Goal: Task Accomplishment & Management: Manage account settings

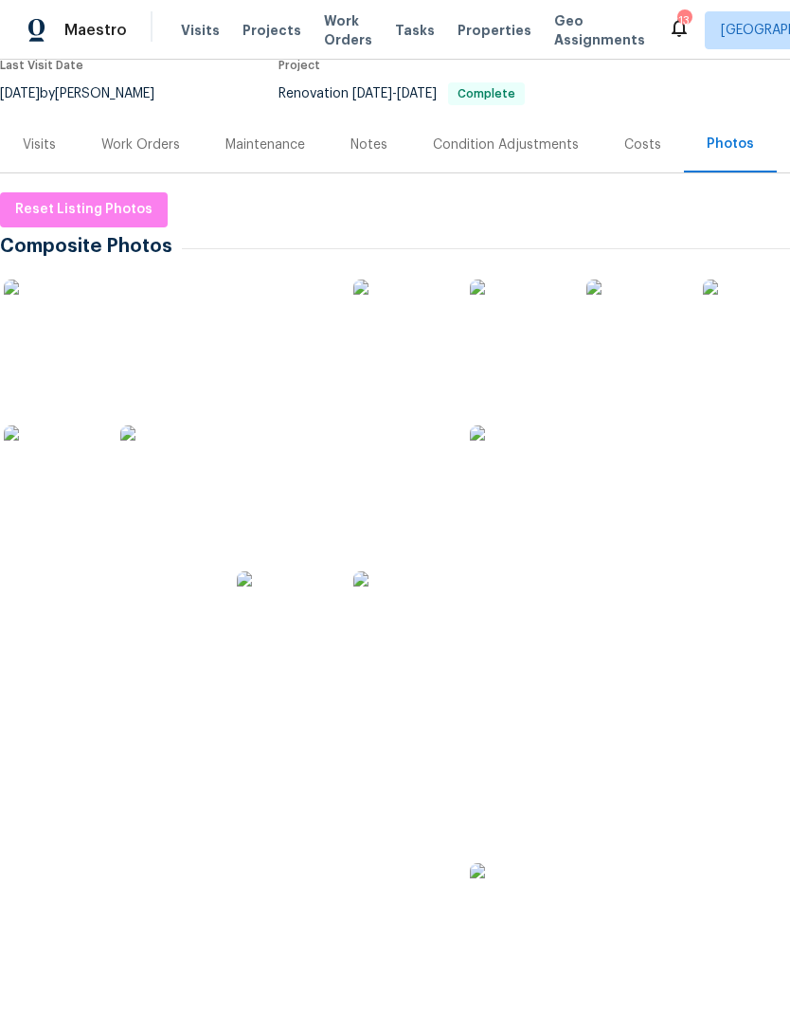
scroll to position [171, 0]
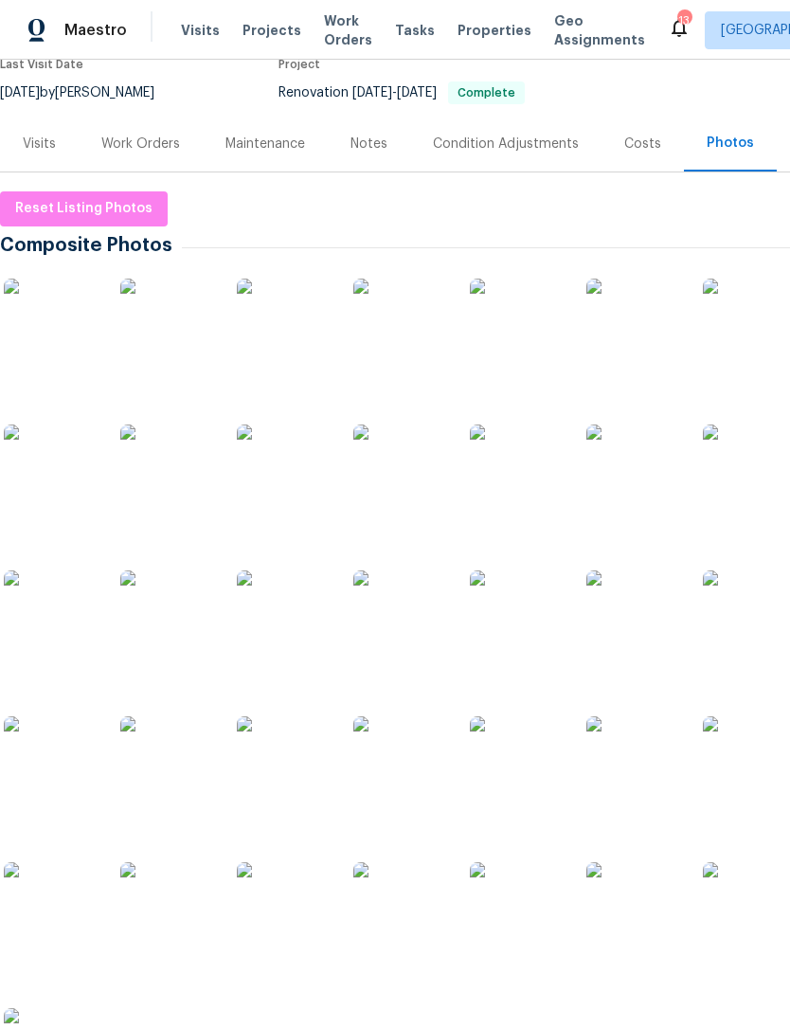
click at [58, 332] on img at bounding box center [51, 325] width 95 height 95
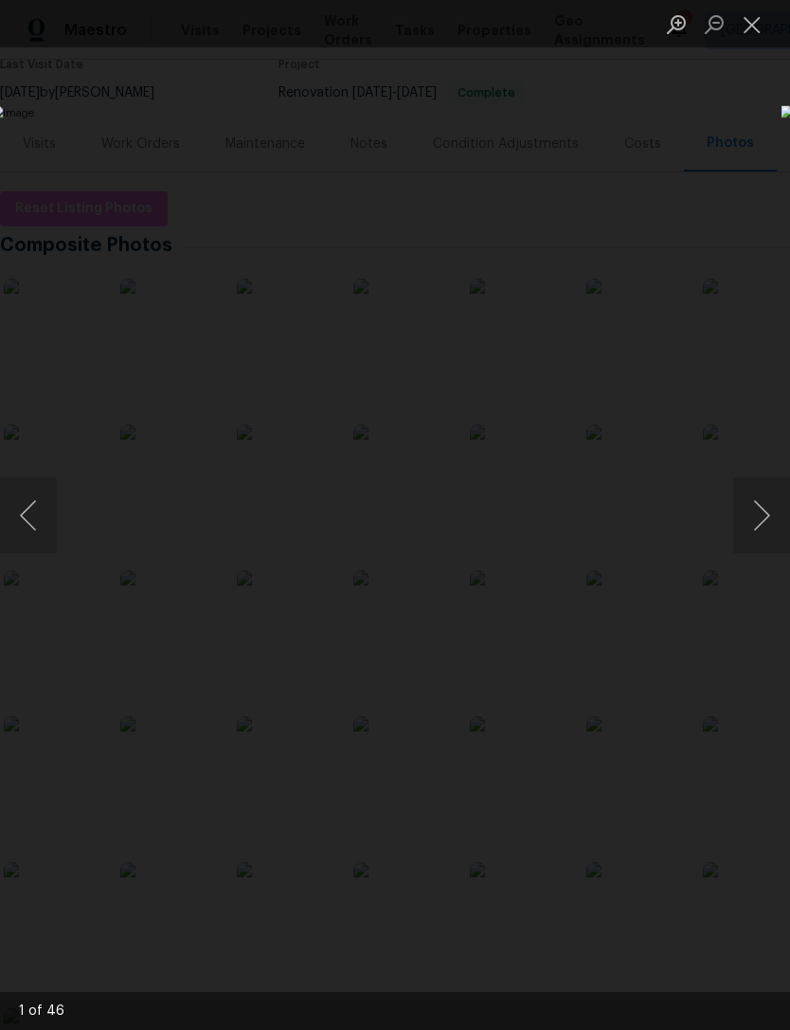
click at [756, 525] on button "Next image" at bounding box center [761, 515] width 57 height 76
click at [762, 523] on button "Next image" at bounding box center [761, 515] width 57 height 76
click at [748, 530] on button "Next image" at bounding box center [761, 515] width 57 height 76
click at [758, 525] on button "Next image" at bounding box center [761, 515] width 57 height 76
click at [756, 522] on button "Next image" at bounding box center [761, 515] width 57 height 76
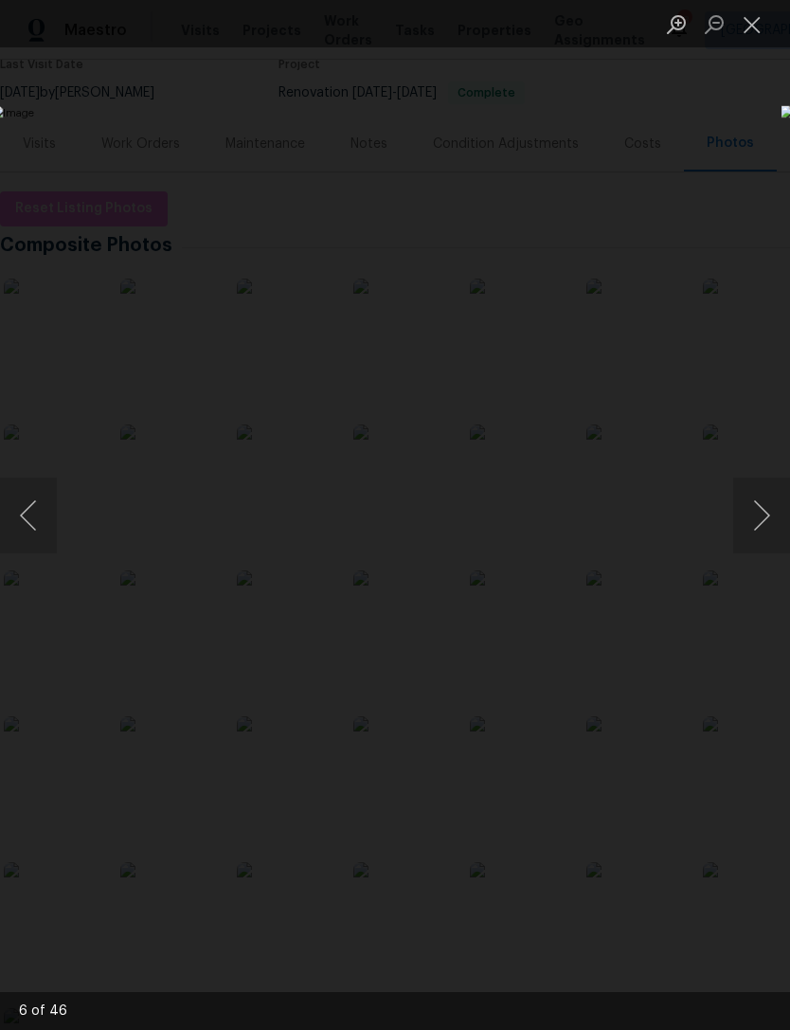
click at [752, 518] on button "Next image" at bounding box center [761, 515] width 57 height 76
click at [758, 517] on button "Next image" at bounding box center [761, 515] width 57 height 76
click at [762, 531] on button "Next image" at bounding box center [761, 515] width 57 height 76
click at [744, 523] on button "Next image" at bounding box center [761, 515] width 57 height 76
click at [757, 517] on button "Next image" at bounding box center [761, 515] width 57 height 76
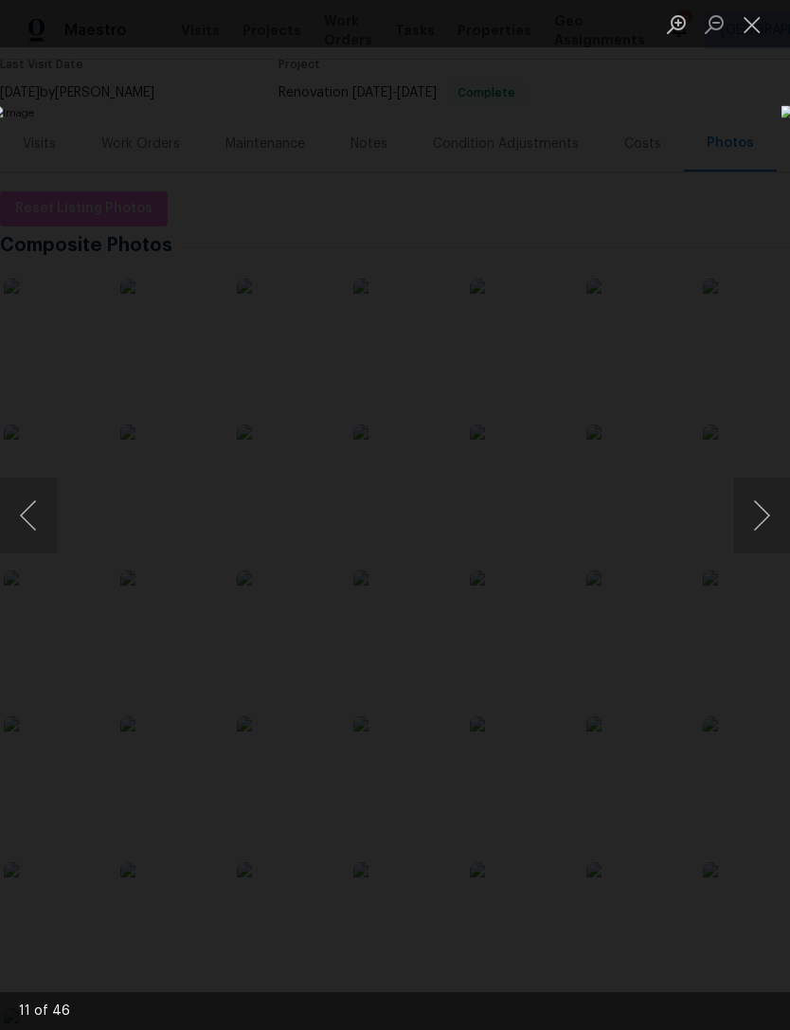
click at [751, 519] on button "Next image" at bounding box center [761, 515] width 57 height 76
click at [754, 519] on button "Next image" at bounding box center [761, 515] width 57 height 76
click at [761, 511] on button "Next image" at bounding box center [761, 515] width 57 height 76
click at [744, 522] on button "Next image" at bounding box center [761, 515] width 57 height 76
click at [751, 516] on button "Next image" at bounding box center [761, 515] width 57 height 76
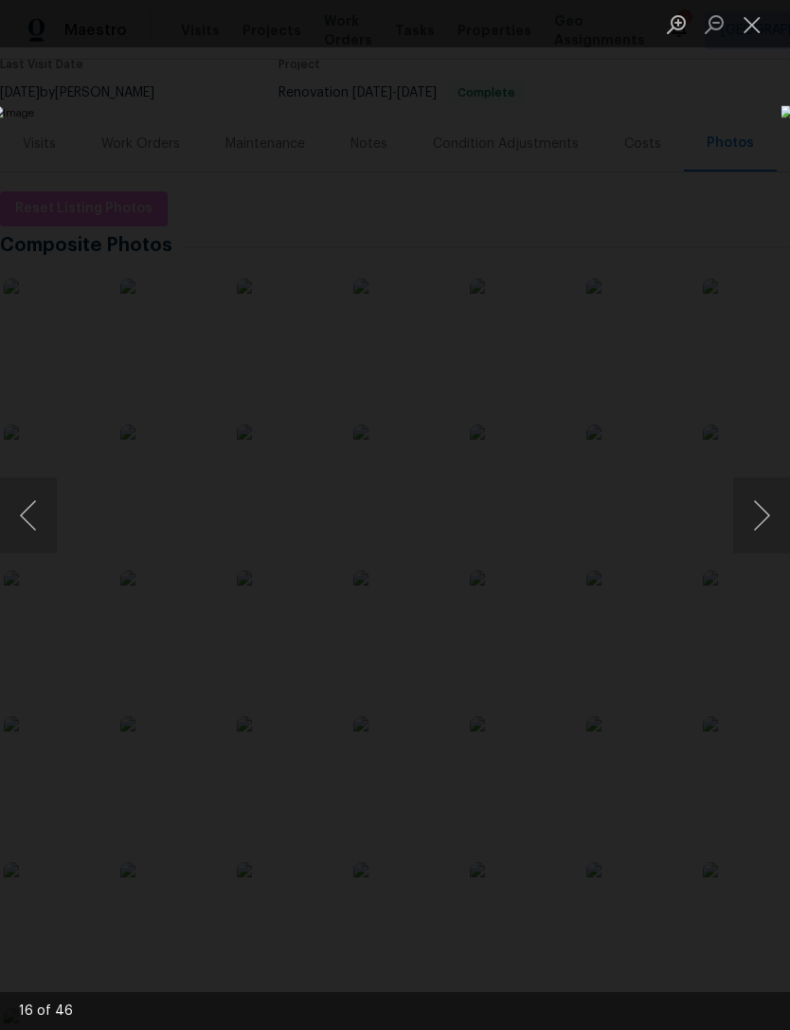
click at [762, 513] on button "Next image" at bounding box center [761, 515] width 57 height 76
click at [754, 514] on button "Next image" at bounding box center [761, 515] width 57 height 76
click at [757, 521] on button "Next image" at bounding box center [761, 515] width 57 height 76
click at [751, 523] on button "Next image" at bounding box center [761, 515] width 57 height 76
click at [755, 527] on button "Next image" at bounding box center [761, 515] width 57 height 76
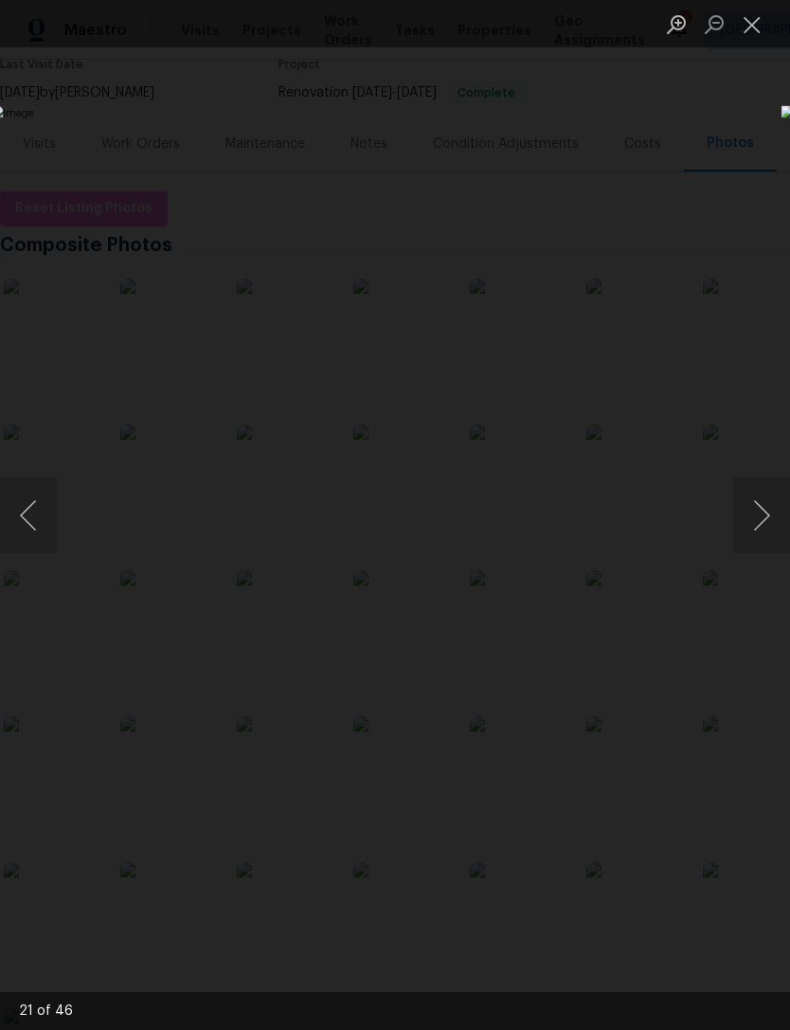
click at [751, 527] on button "Next image" at bounding box center [761, 515] width 57 height 76
click at [758, 522] on button "Next image" at bounding box center [761, 515] width 57 height 76
click at [751, 525] on button "Next image" at bounding box center [761, 515] width 57 height 76
click at [743, 517] on button "Next image" at bounding box center [761, 515] width 57 height 76
click at [750, 509] on button "Next image" at bounding box center [761, 515] width 57 height 76
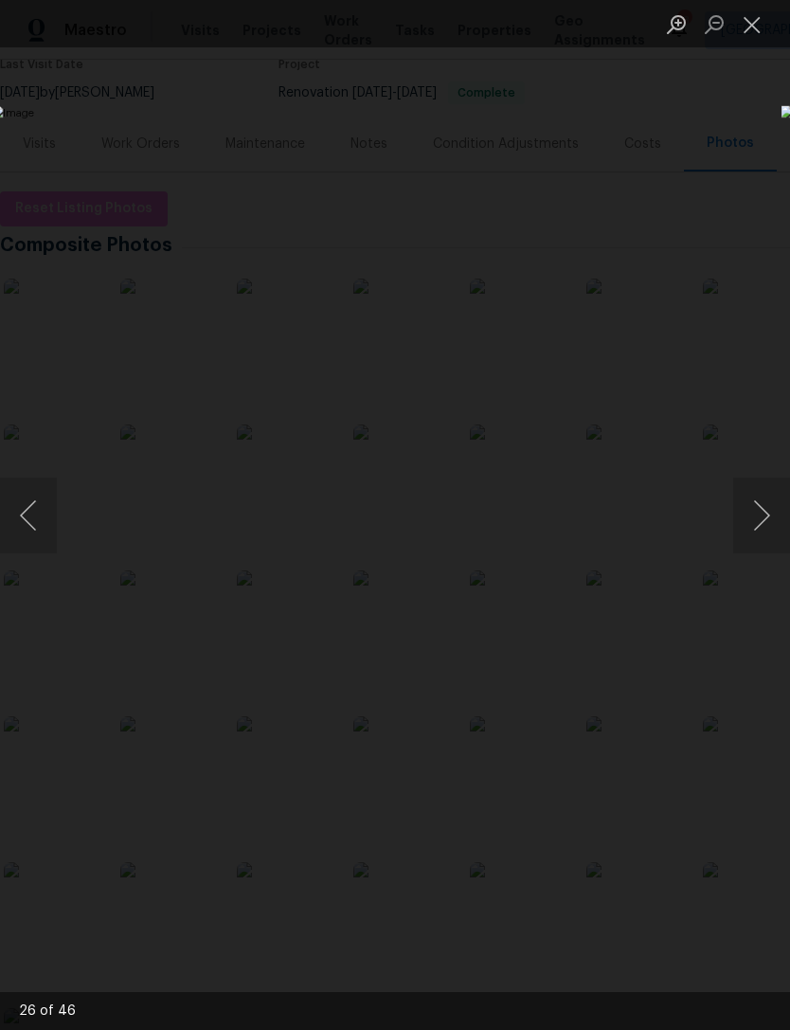
click at [751, 509] on button "Next image" at bounding box center [761, 515] width 57 height 76
click at [741, 517] on button "Next image" at bounding box center [761, 515] width 57 height 76
click at [755, 508] on button "Next image" at bounding box center [761, 515] width 57 height 76
click at [746, 514] on button "Next image" at bounding box center [761, 515] width 57 height 76
click at [753, 515] on button "Next image" at bounding box center [761, 515] width 57 height 76
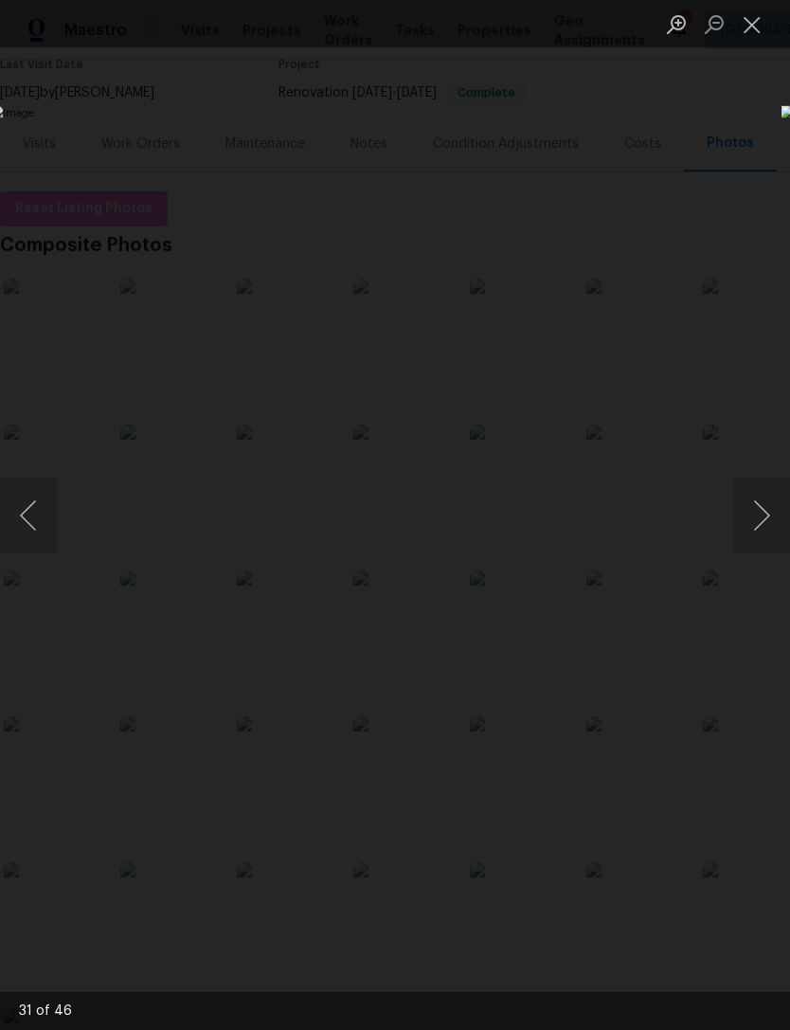
click at [748, 506] on button "Next image" at bounding box center [761, 515] width 57 height 76
click at [756, 502] on button "Next image" at bounding box center [761, 515] width 57 height 76
click at [754, 504] on button "Next image" at bounding box center [761, 515] width 57 height 76
click at [748, 508] on button "Next image" at bounding box center [761, 515] width 57 height 76
click at [752, 493] on button "Next image" at bounding box center [761, 515] width 57 height 76
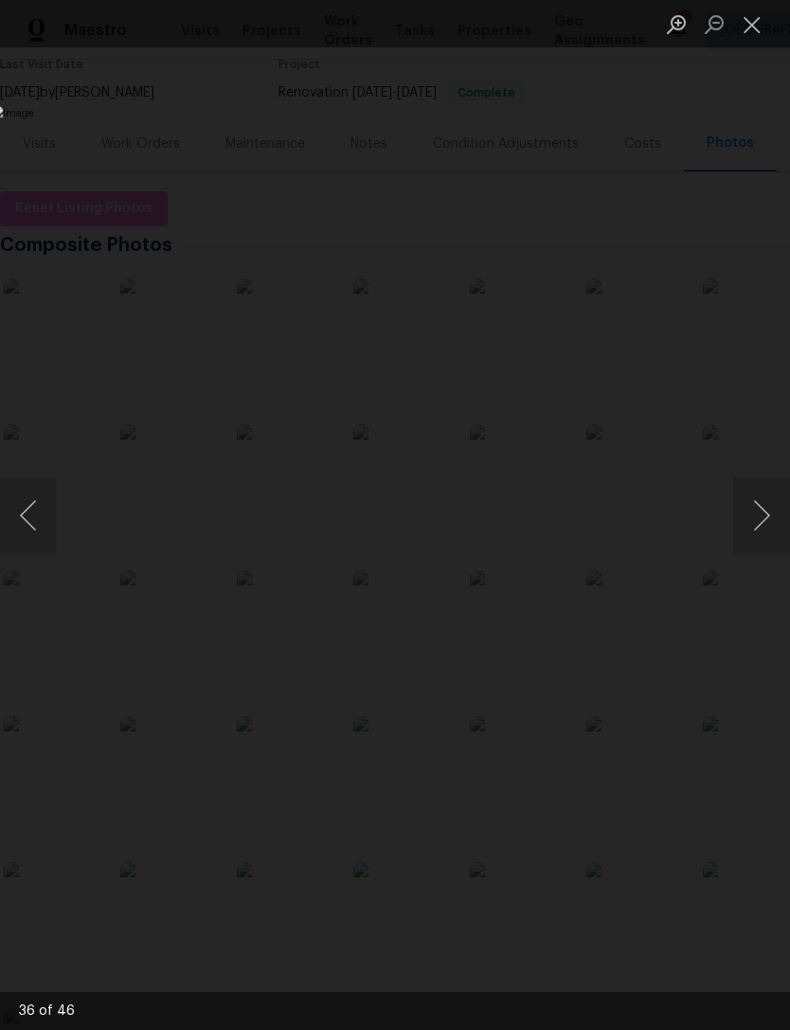
click at [755, 493] on button "Next image" at bounding box center [761, 515] width 57 height 76
click at [747, 516] on button "Next image" at bounding box center [761, 515] width 57 height 76
click at [742, 32] on button "Close lightbox" at bounding box center [752, 24] width 38 height 33
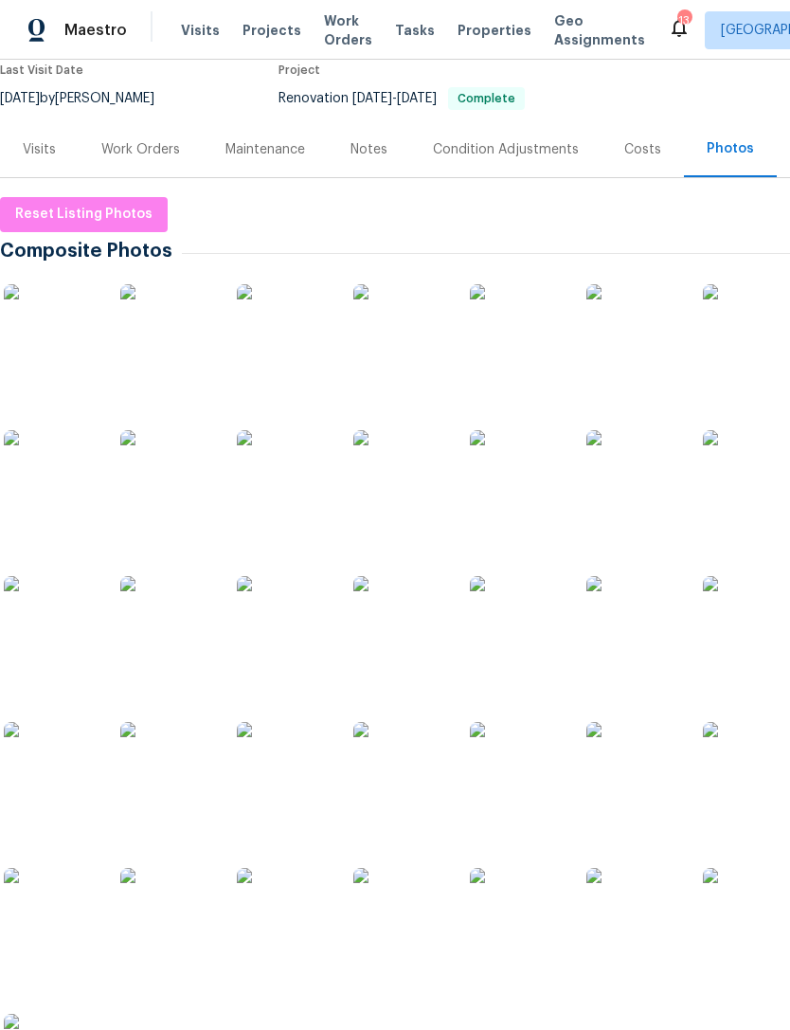
scroll to position [166, 0]
click at [67, 354] on img at bounding box center [51, 331] width 95 height 95
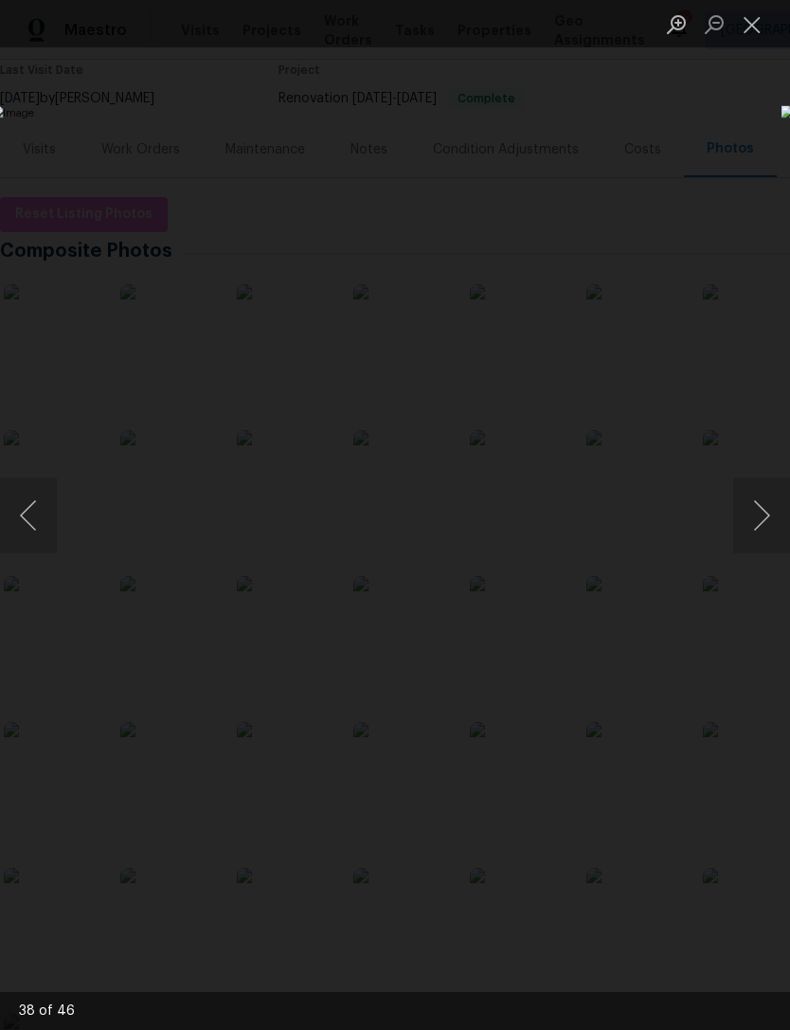
click at [27, 513] on button "Previous image" at bounding box center [28, 515] width 57 height 76
click at [766, 545] on button "Next image" at bounding box center [761, 515] width 57 height 76
click at [760, 521] on button "Next image" at bounding box center [761, 515] width 57 height 76
click at [750, 529] on button "Next image" at bounding box center [761, 515] width 57 height 76
click at [750, 522] on button "Next image" at bounding box center [761, 515] width 57 height 76
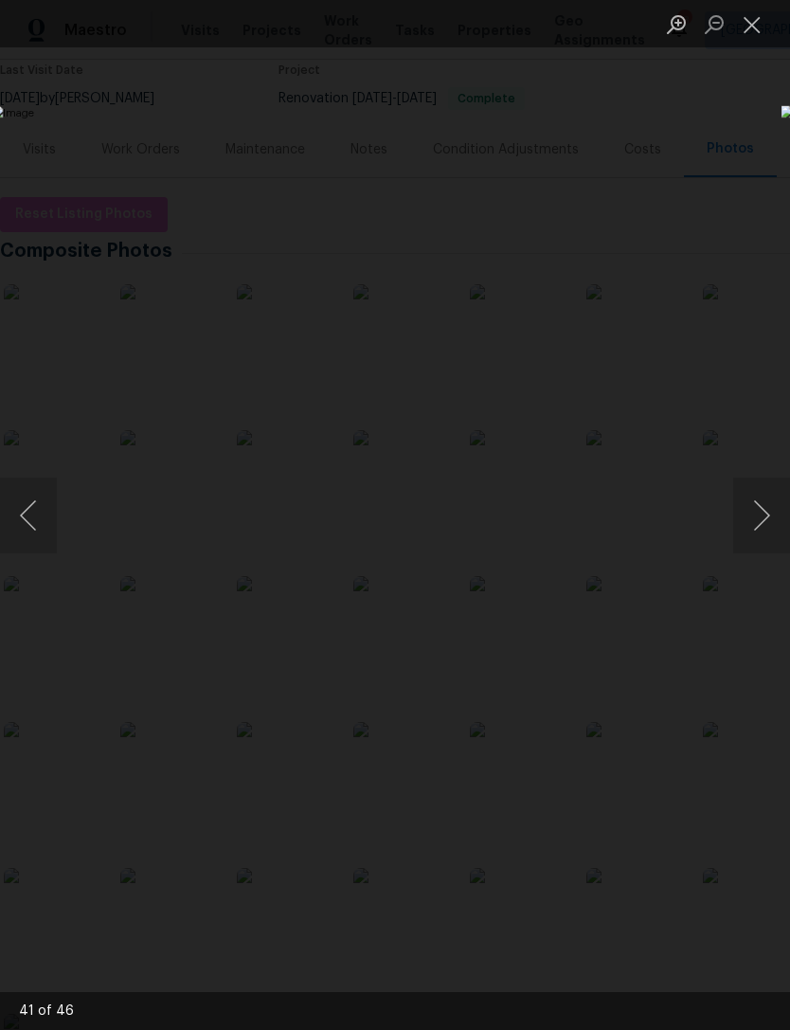
click at [751, 523] on button "Next image" at bounding box center [761, 515] width 57 height 76
click at [747, 523] on button "Next image" at bounding box center [761, 515] width 57 height 76
click at [758, 509] on button "Next image" at bounding box center [761, 515] width 57 height 76
click at [36, 508] on button "Previous image" at bounding box center [28, 515] width 57 height 76
click at [755, 517] on button "Next image" at bounding box center [761, 515] width 57 height 76
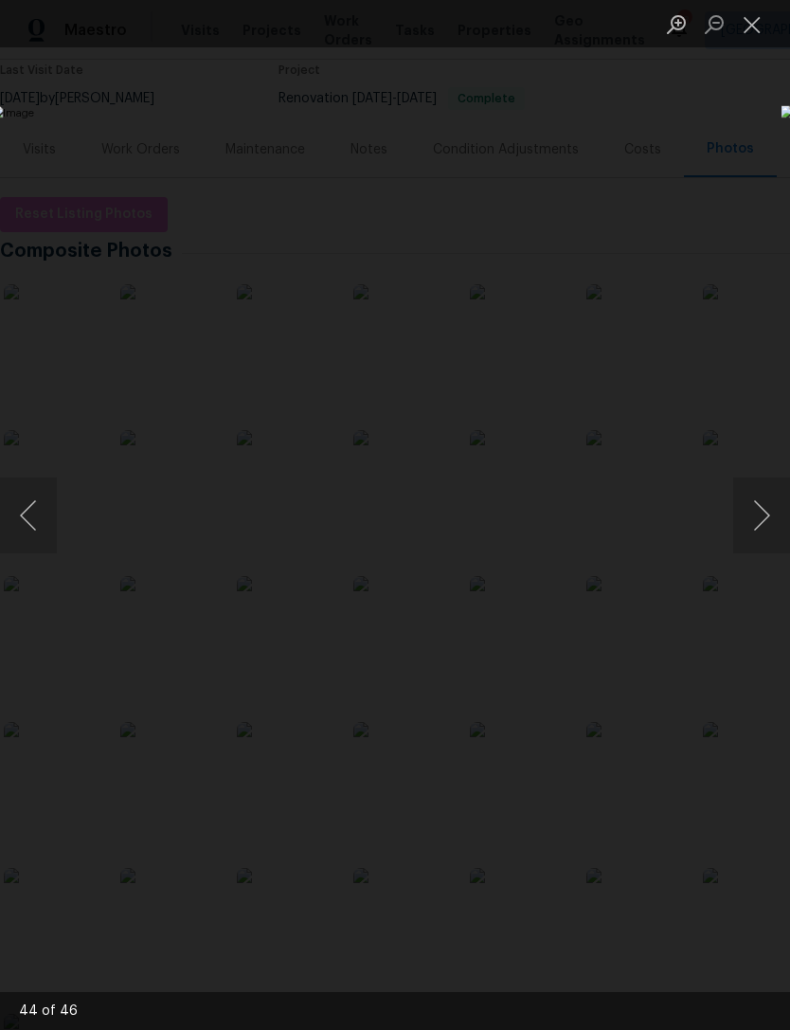
click at [743, 525] on button "Next image" at bounding box center [761, 515] width 57 height 76
click at [749, 519] on button "Next image" at bounding box center [761, 515] width 57 height 76
click at [749, 518] on button "Next image" at bounding box center [761, 515] width 57 height 76
click at [750, 525] on button "Next image" at bounding box center [761, 515] width 57 height 76
click at [744, 525] on button "Next image" at bounding box center [761, 515] width 57 height 76
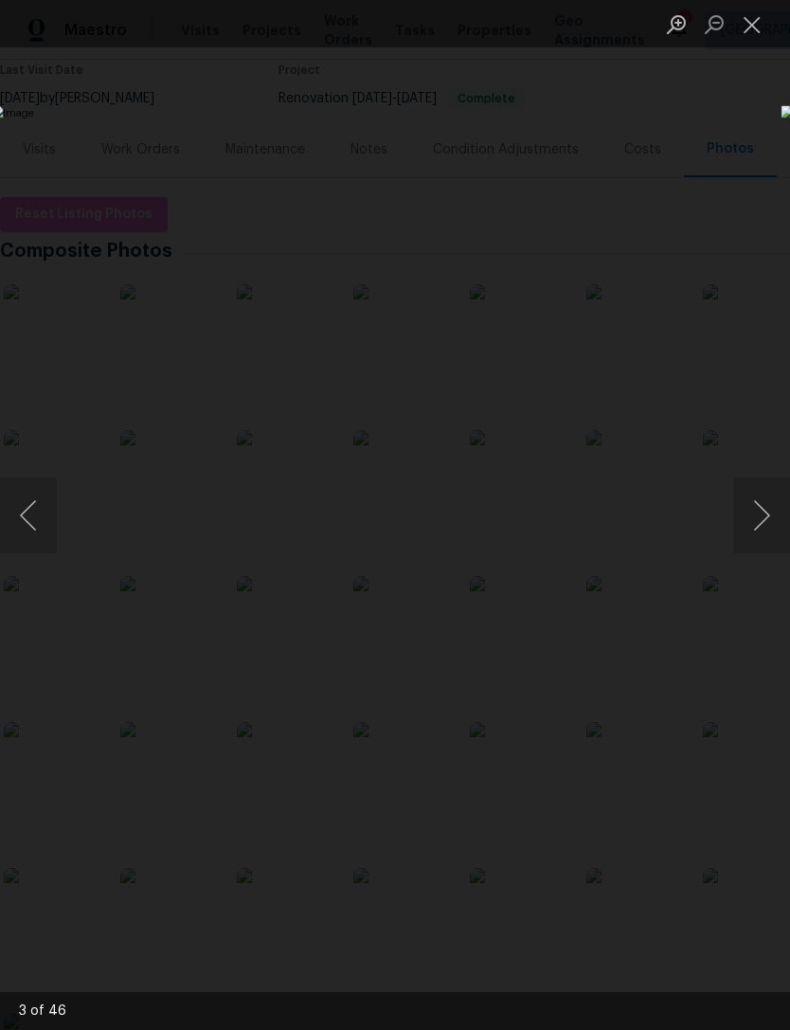
click at [752, 521] on button "Next image" at bounding box center [761, 515] width 57 height 76
click at [756, 525] on button "Next image" at bounding box center [761, 515] width 57 height 76
click at [747, 527] on button "Next image" at bounding box center [761, 515] width 57 height 76
click at [761, 520] on button "Next image" at bounding box center [761, 515] width 57 height 76
click at [763, 511] on button "Next image" at bounding box center [761, 515] width 57 height 76
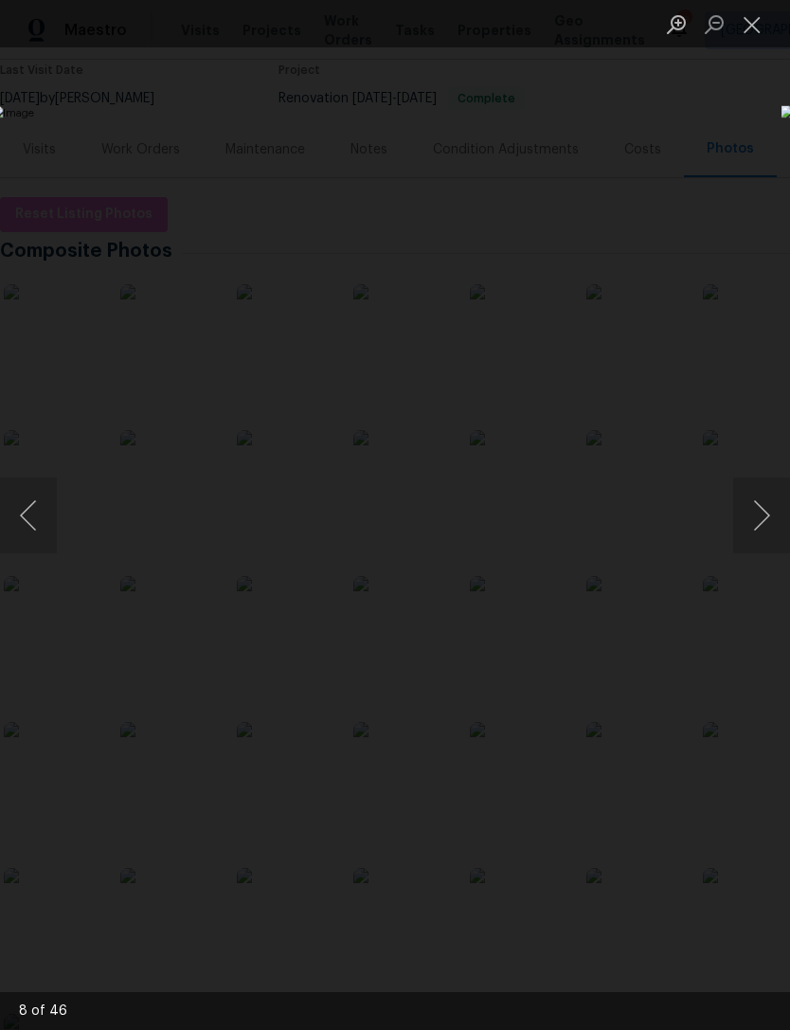
click at [759, 515] on button "Next image" at bounding box center [761, 515] width 57 height 76
click at [752, 517] on button "Next image" at bounding box center [761, 515] width 57 height 76
click at [760, 513] on button "Next image" at bounding box center [761, 515] width 57 height 76
click at [755, 516] on button "Next image" at bounding box center [761, 515] width 57 height 76
click at [747, 523] on button "Next image" at bounding box center [761, 515] width 57 height 76
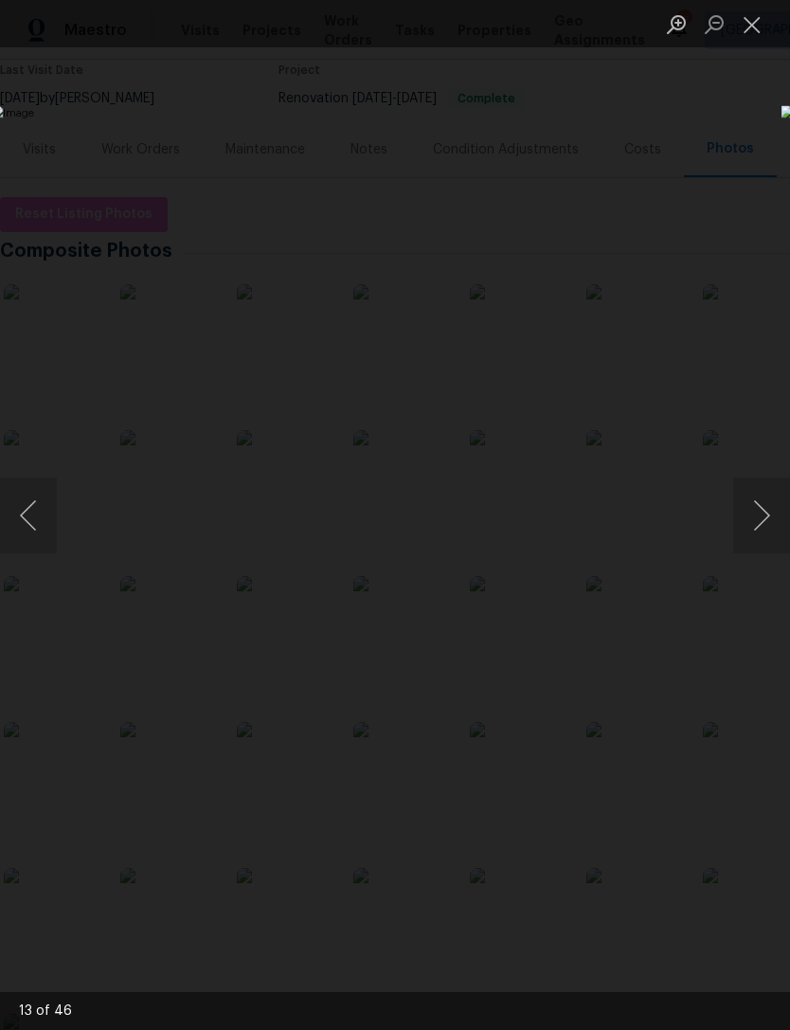
click at [747, 523] on button "Next image" at bounding box center [761, 515] width 57 height 76
click at [754, 521] on button "Next image" at bounding box center [761, 515] width 57 height 76
click at [753, 521] on button "Next image" at bounding box center [761, 515] width 57 height 76
click at [619, 620] on img "Lightbox" at bounding box center [305, 514] width 628 height 818
click at [50, 703] on img "Lightbox" at bounding box center [305, 514] width 628 height 818
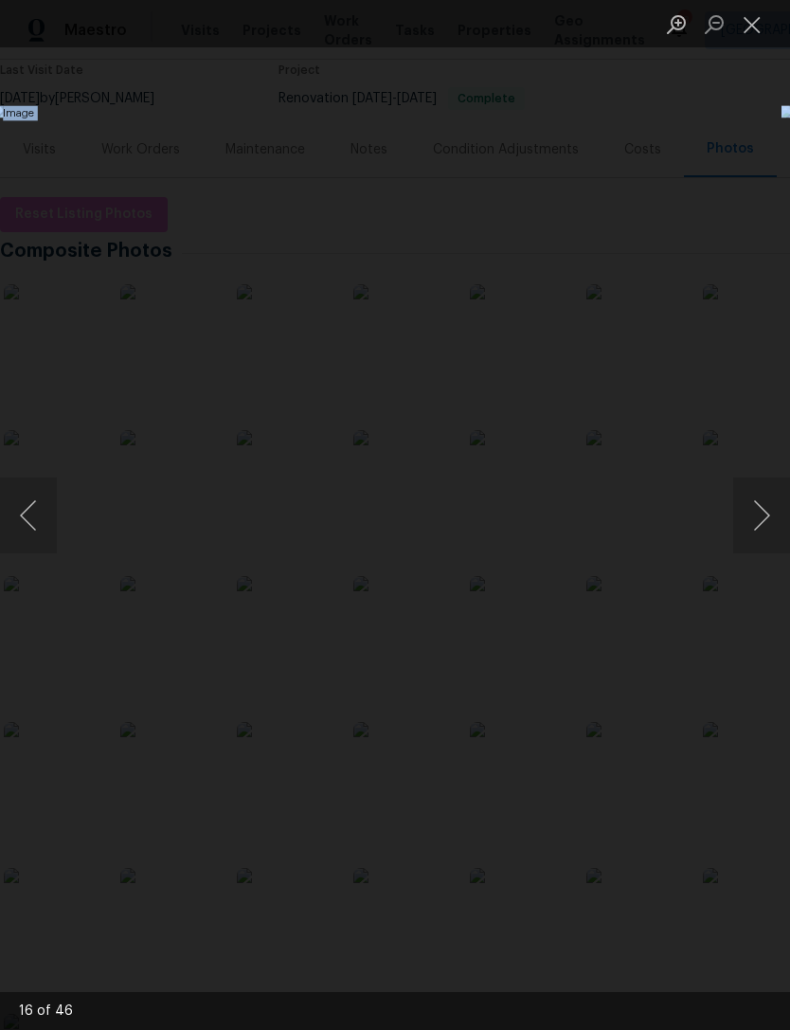
click at [619, 654] on img "Lightbox" at bounding box center [305, 514] width 628 height 818
click at [619, 624] on img "Lightbox" at bounding box center [305, 514] width 628 height 818
click at [619, 627] on img "Lightbox" at bounding box center [305, 514] width 628 height 818
click at [28, 513] on button "Previous image" at bounding box center [28, 515] width 57 height 76
click at [752, 514] on button "Next image" at bounding box center [761, 515] width 57 height 76
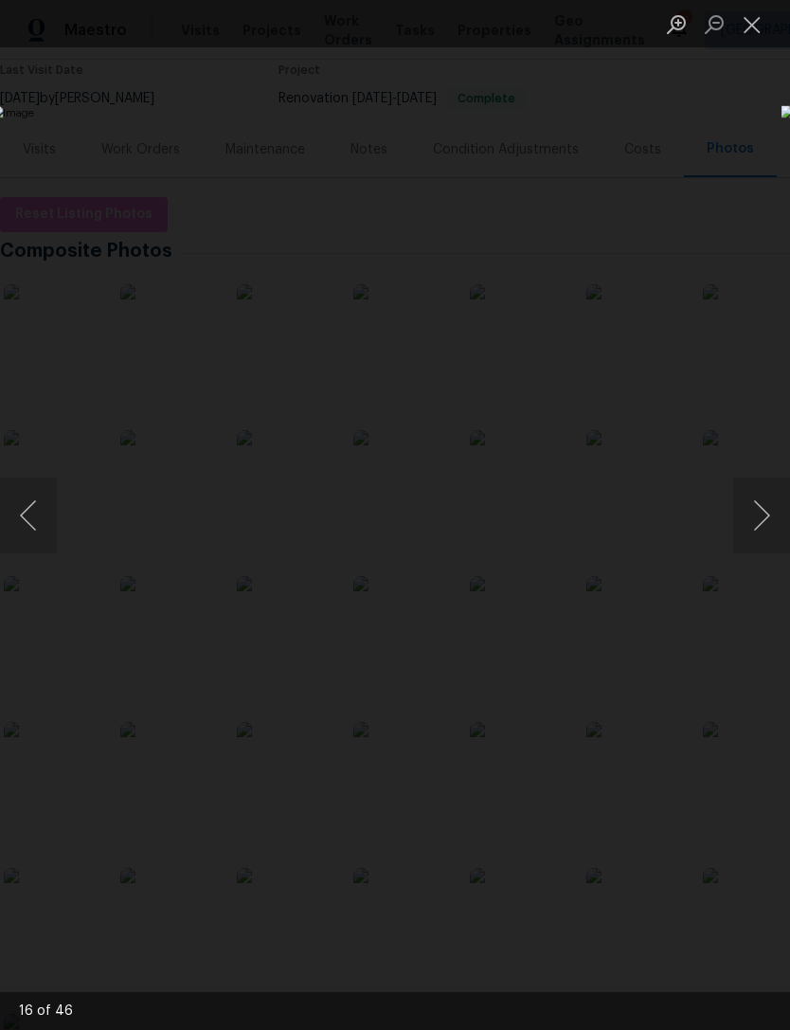
click at [760, 529] on button "Next image" at bounding box center [761, 515] width 57 height 76
click at [27, 516] on button "Previous image" at bounding box center [28, 515] width 57 height 76
click at [748, 531] on button "Next image" at bounding box center [761, 515] width 57 height 76
click at [762, 517] on button "Next image" at bounding box center [761, 515] width 57 height 76
click at [757, 513] on button "Next image" at bounding box center [761, 515] width 57 height 76
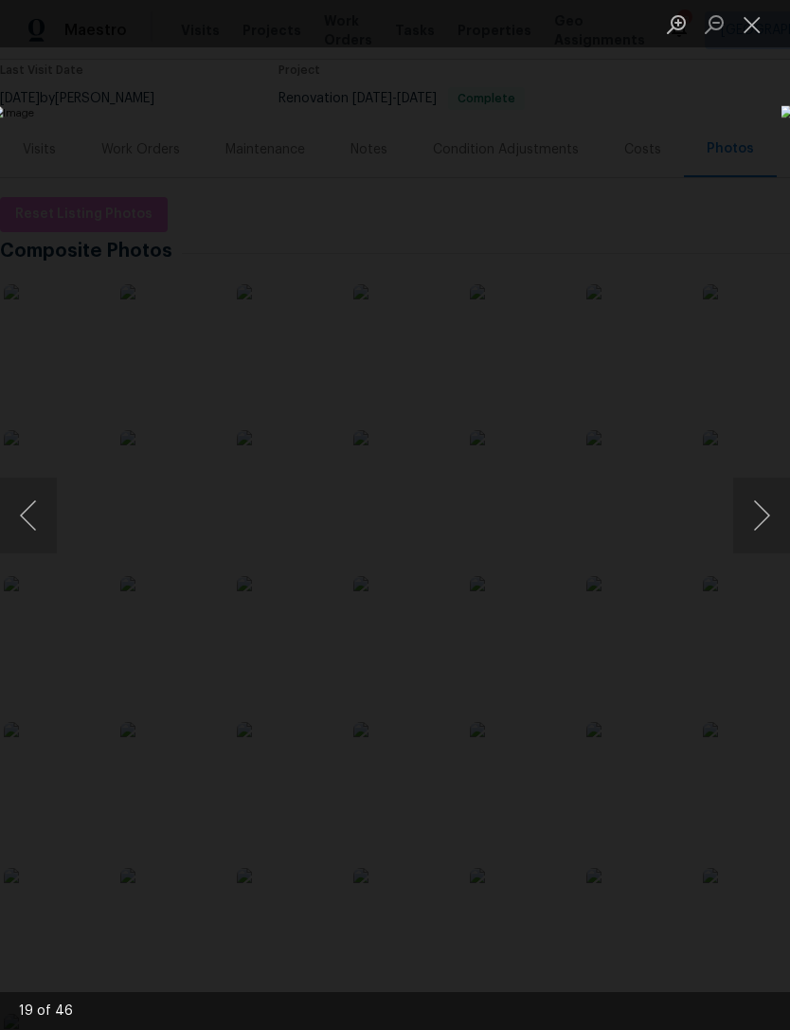
click at [32, 509] on button "Previous image" at bounding box center [28, 515] width 57 height 76
click at [753, 516] on button "Next image" at bounding box center [761, 515] width 57 height 76
click at [758, 516] on button "Next image" at bounding box center [761, 515] width 57 height 76
click at [762, 508] on button "Next image" at bounding box center [761, 515] width 57 height 76
click at [751, 511] on button "Next image" at bounding box center [761, 515] width 57 height 76
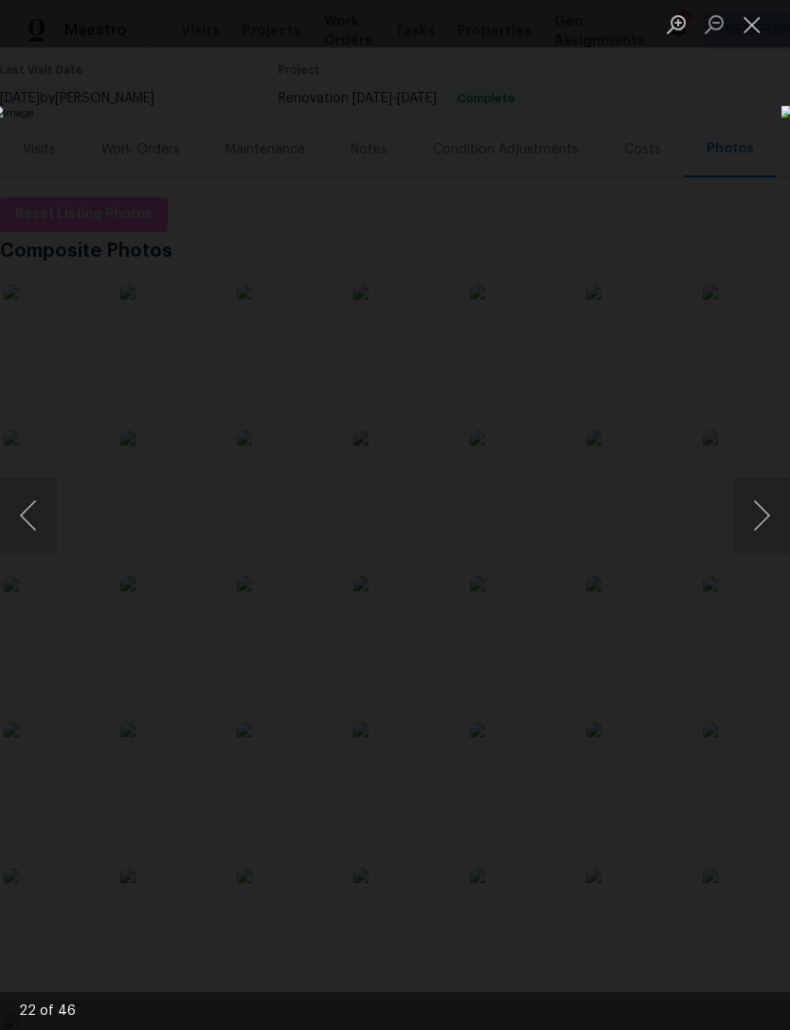
click at [753, 509] on button "Next image" at bounding box center [761, 515] width 57 height 76
click at [756, 504] on button "Next image" at bounding box center [761, 515] width 57 height 76
click at [754, 504] on button "Next image" at bounding box center [761, 515] width 57 height 76
click at [34, 513] on button "Previous image" at bounding box center [28, 515] width 57 height 76
click at [763, 507] on button "Next image" at bounding box center [761, 515] width 57 height 76
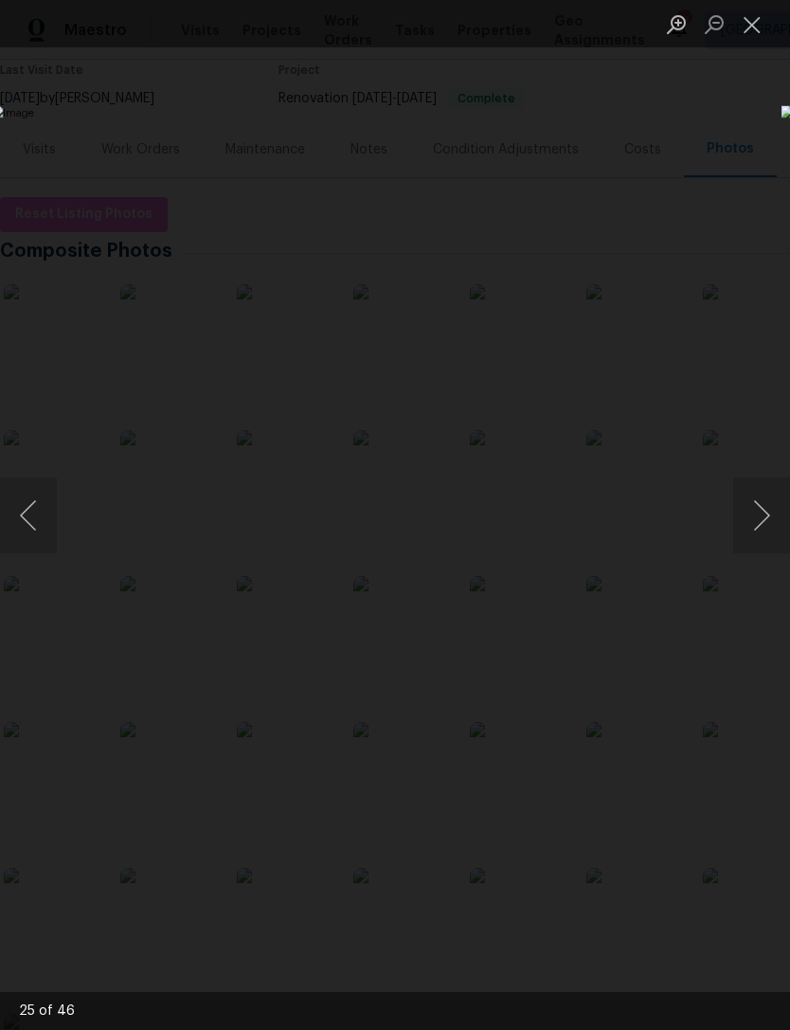
click at [761, 506] on button "Next image" at bounding box center [761, 515] width 57 height 76
click at [751, 511] on button "Next image" at bounding box center [761, 515] width 57 height 76
click at [743, 514] on button "Next image" at bounding box center [761, 515] width 57 height 76
click at [760, 510] on button "Next image" at bounding box center [761, 515] width 57 height 76
click at [753, 515] on button "Next image" at bounding box center [761, 515] width 57 height 76
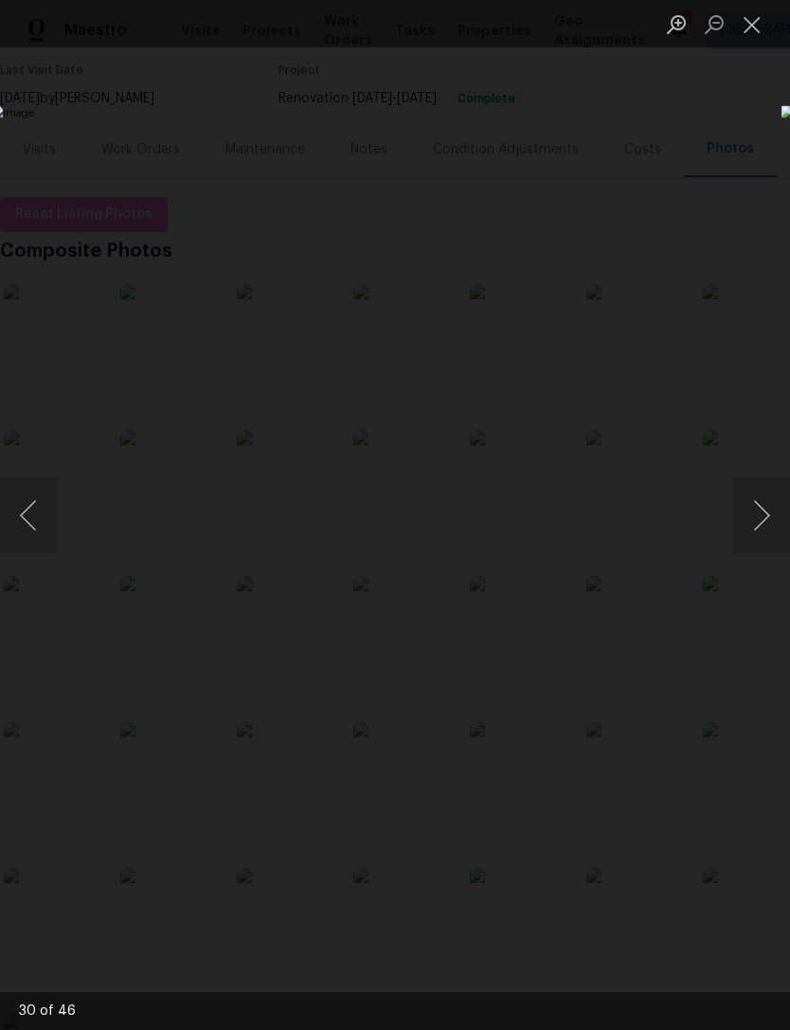
click at [750, 515] on button "Next image" at bounding box center [761, 515] width 57 height 76
click at [751, 511] on button "Next image" at bounding box center [761, 515] width 57 height 76
click at [748, 507] on button "Next image" at bounding box center [761, 515] width 57 height 76
click at [28, 513] on button "Previous image" at bounding box center [28, 515] width 57 height 76
click at [28, 512] on button "Previous image" at bounding box center [28, 515] width 57 height 76
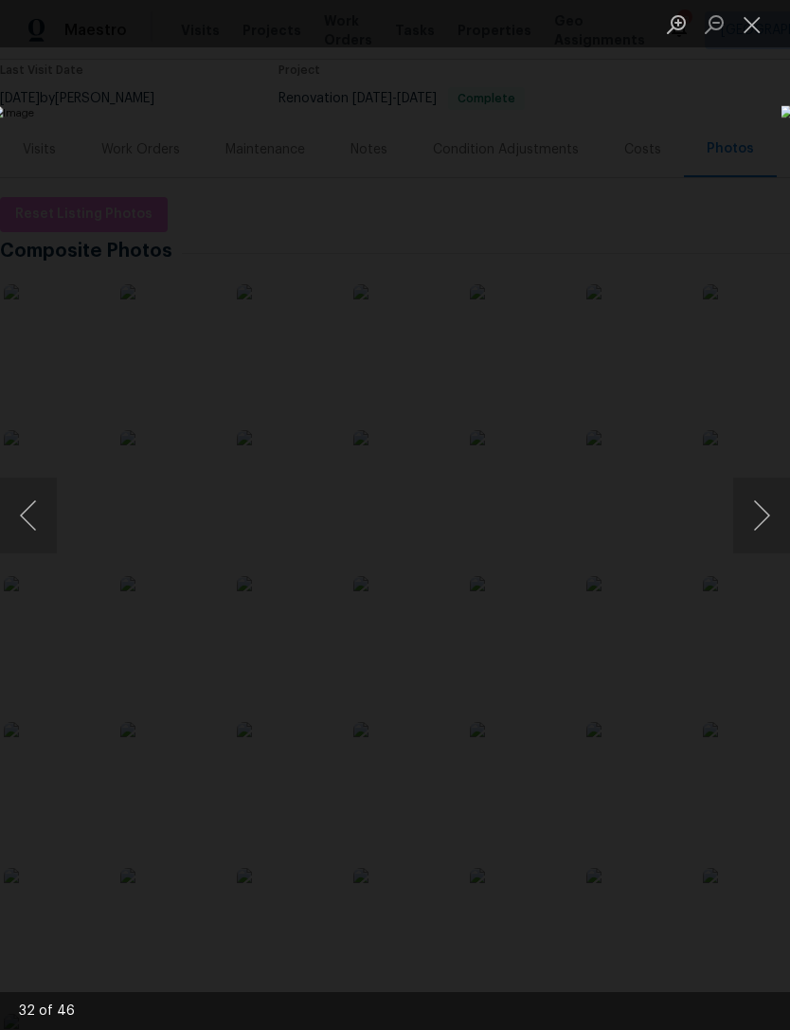
click at [27, 511] on button "Previous image" at bounding box center [28, 515] width 57 height 76
click at [744, 497] on button "Next image" at bounding box center [761, 515] width 57 height 76
click at [751, 501] on button "Next image" at bounding box center [761, 515] width 57 height 76
click at [764, 496] on button "Next image" at bounding box center [761, 515] width 57 height 76
click at [751, 498] on button "Next image" at bounding box center [761, 515] width 57 height 76
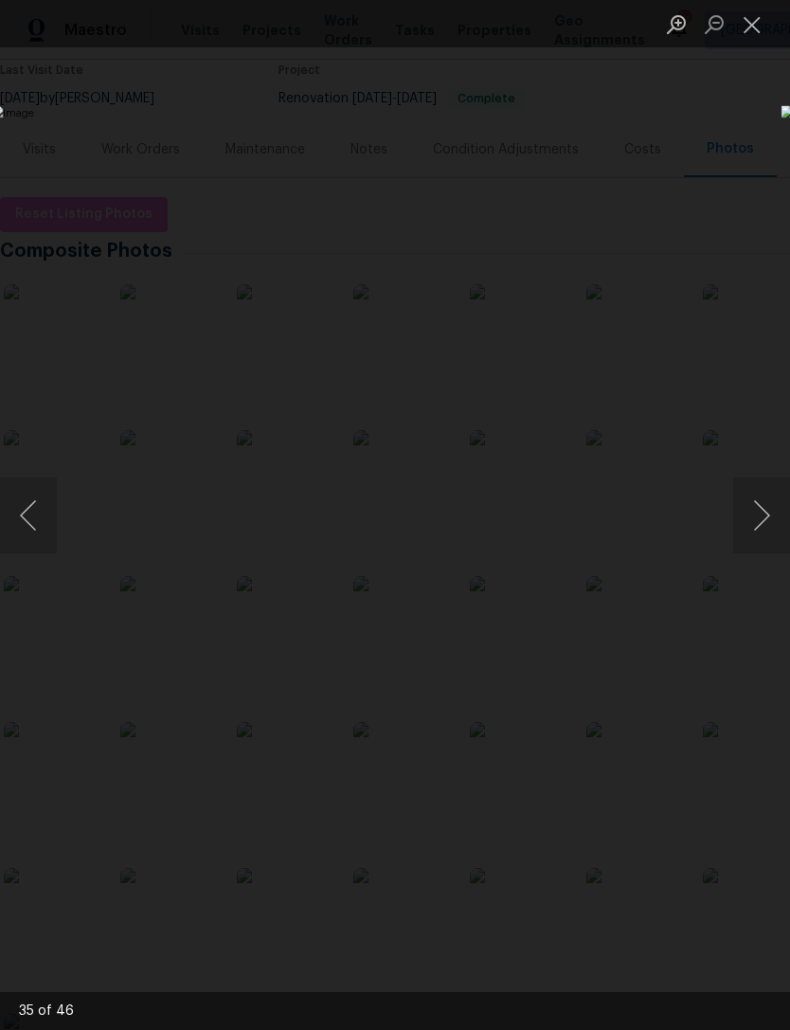
click at [762, 492] on button "Next image" at bounding box center [761, 515] width 57 height 76
click at [753, 504] on button "Next image" at bounding box center [761, 515] width 57 height 76
click at [40, 517] on button "Previous image" at bounding box center [28, 515] width 57 height 76
click at [749, 507] on button "Next image" at bounding box center [761, 515] width 57 height 76
click at [758, 496] on button "Next image" at bounding box center [761, 515] width 57 height 76
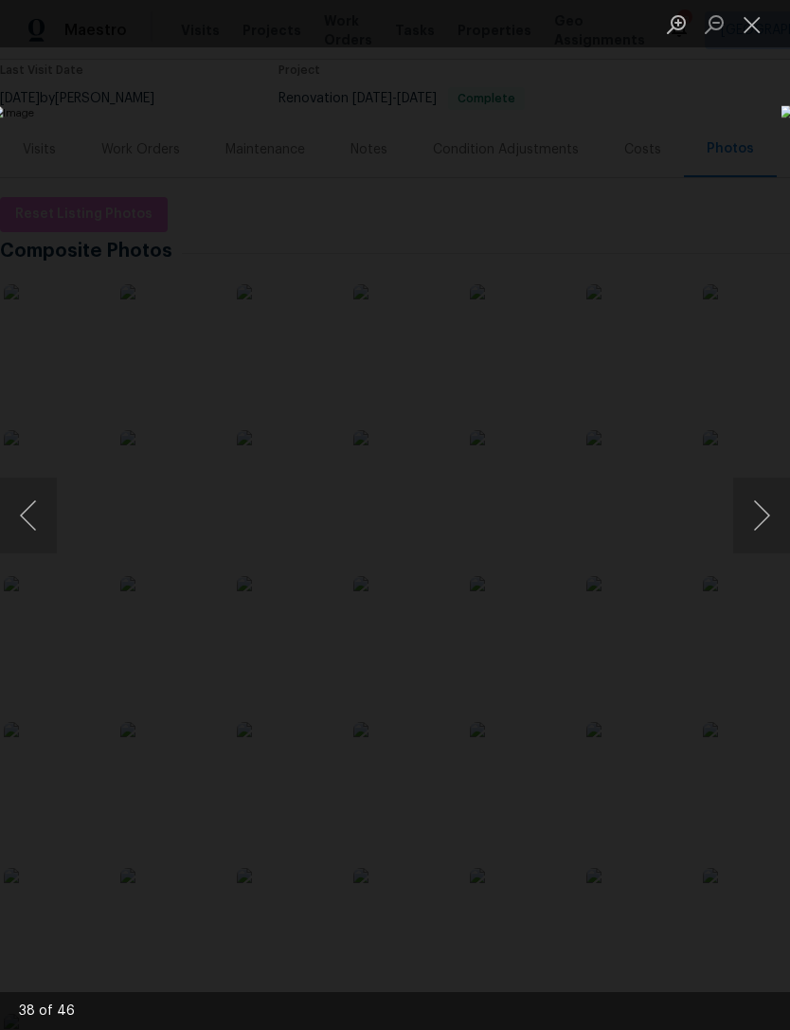
click at [755, 503] on button "Next image" at bounding box center [761, 515] width 57 height 76
click at [744, 511] on button "Next image" at bounding box center [761, 515] width 57 height 76
click at [762, 504] on button "Next image" at bounding box center [761, 515] width 57 height 76
click at [757, 529] on button "Next image" at bounding box center [761, 515] width 57 height 76
click at [744, 529] on button "Next image" at bounding box center [761, 515] width 57 height 76
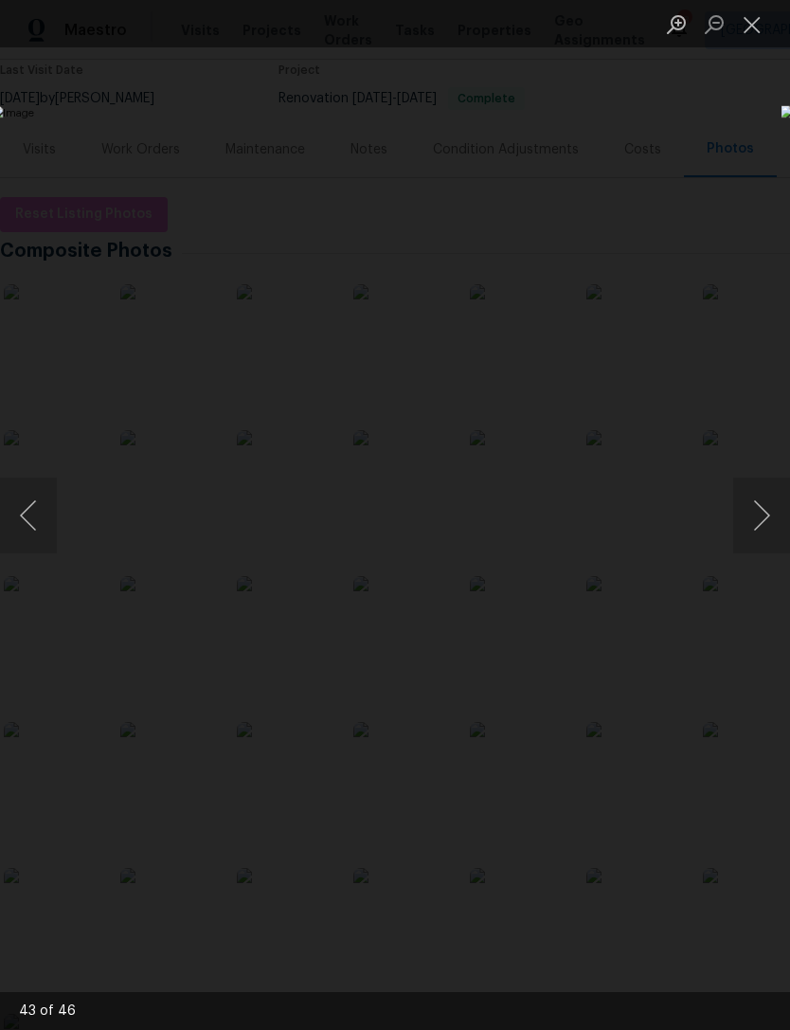
click at [751, 517] on button "Next image" at bounding box center [761, 515] width 57 height 76
click at [756, 511] on button "Next image" at bounding box center [761, 515] width 57 height 76
click at [756, 513] on button "Next image" at bounding box center [761, 515] width 57 height 76
click at [738, 511] on button "Next image" at bounding box center [761, 515] width 57 height 76
click at [764, 9] on button "Close lightbox" at bounding box center [752, 24] width 38 height 33
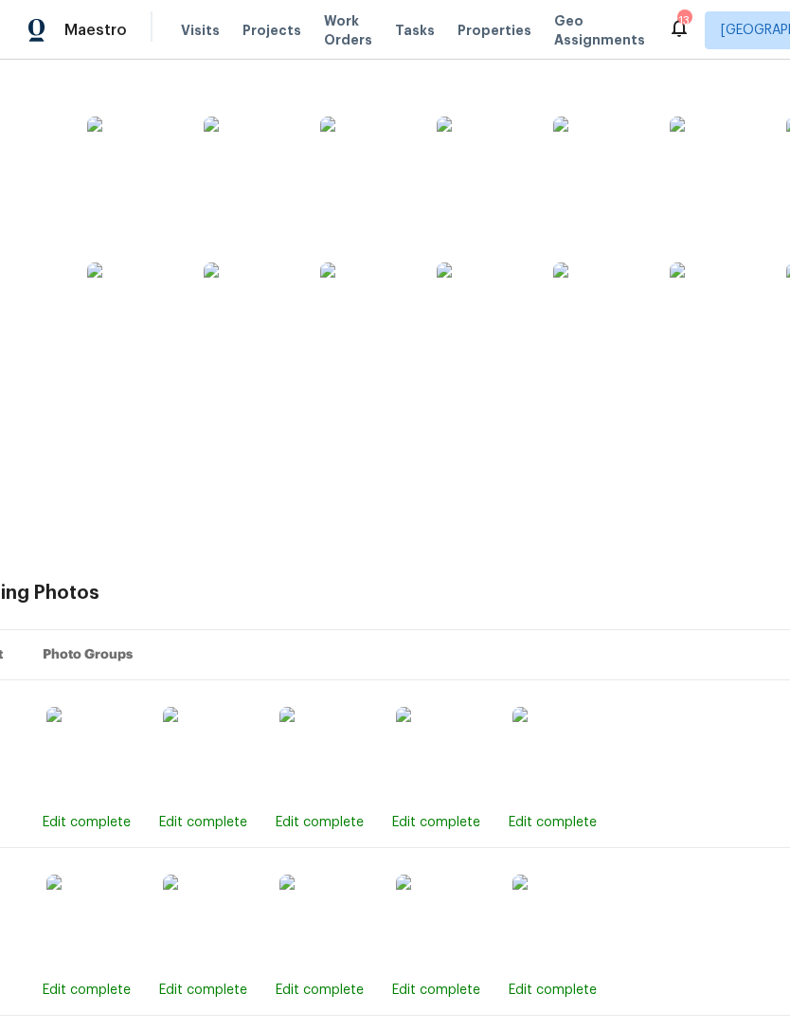
scroll to position [655, 45]
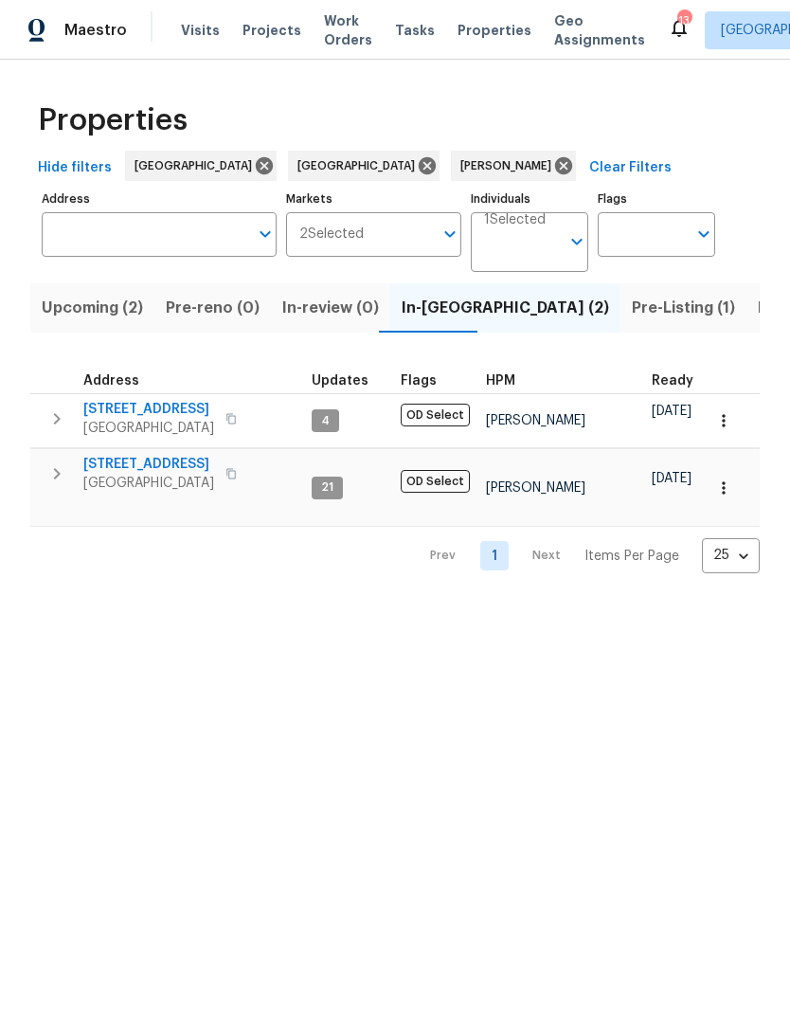
click at [758, 319] on span "Listed (8)" at bounding box center [794, 308] width 72 height 27
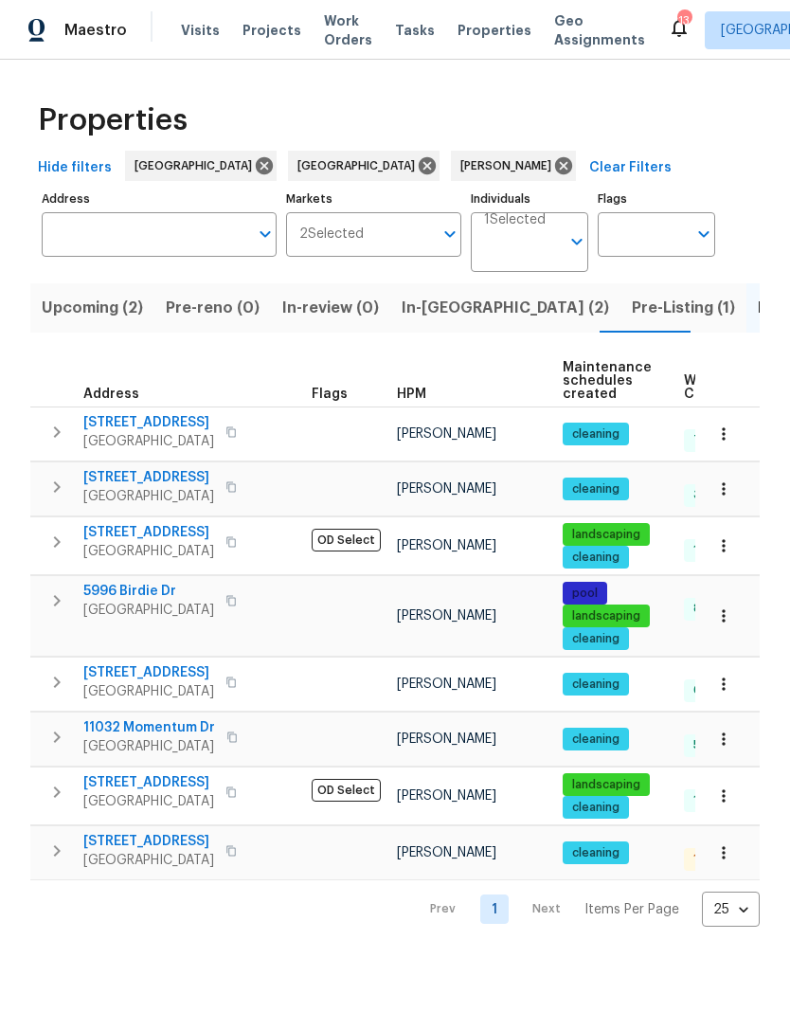
click at [191, 851] on span "1307 W 8th St Apt 4" at bounding box center [148, 841] width 131 height 19
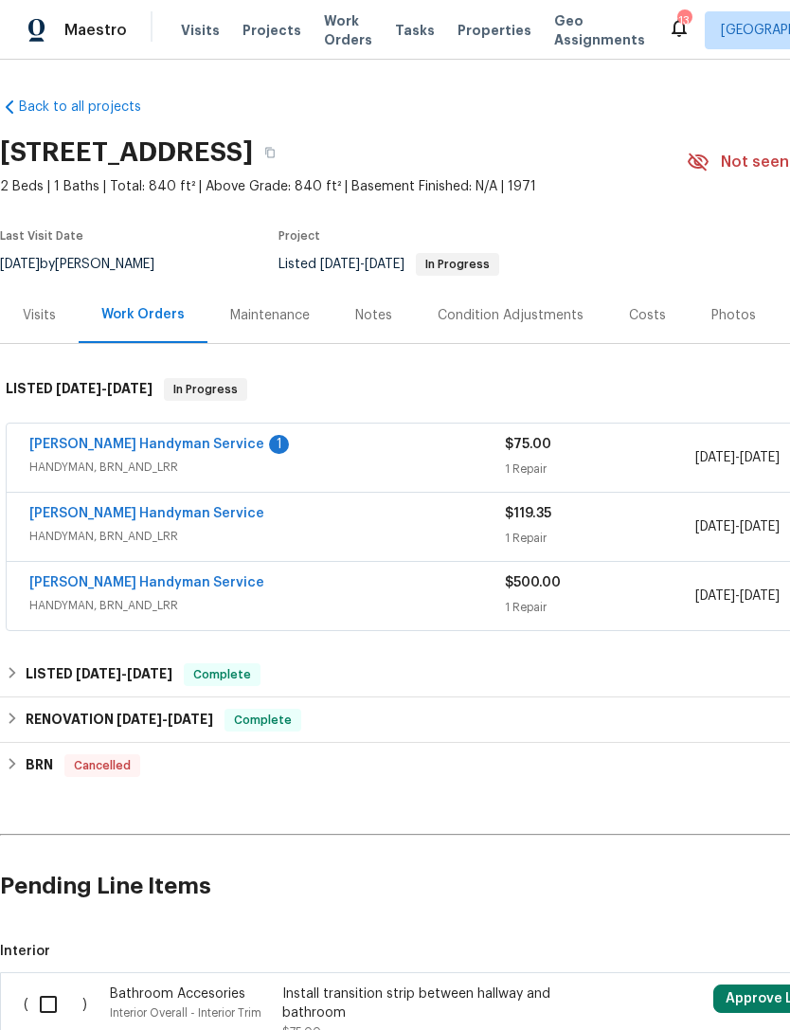
click at [152, 440] on link "Mehle's Handyman Service" at bounding box center [146, 444] width 235 height 13
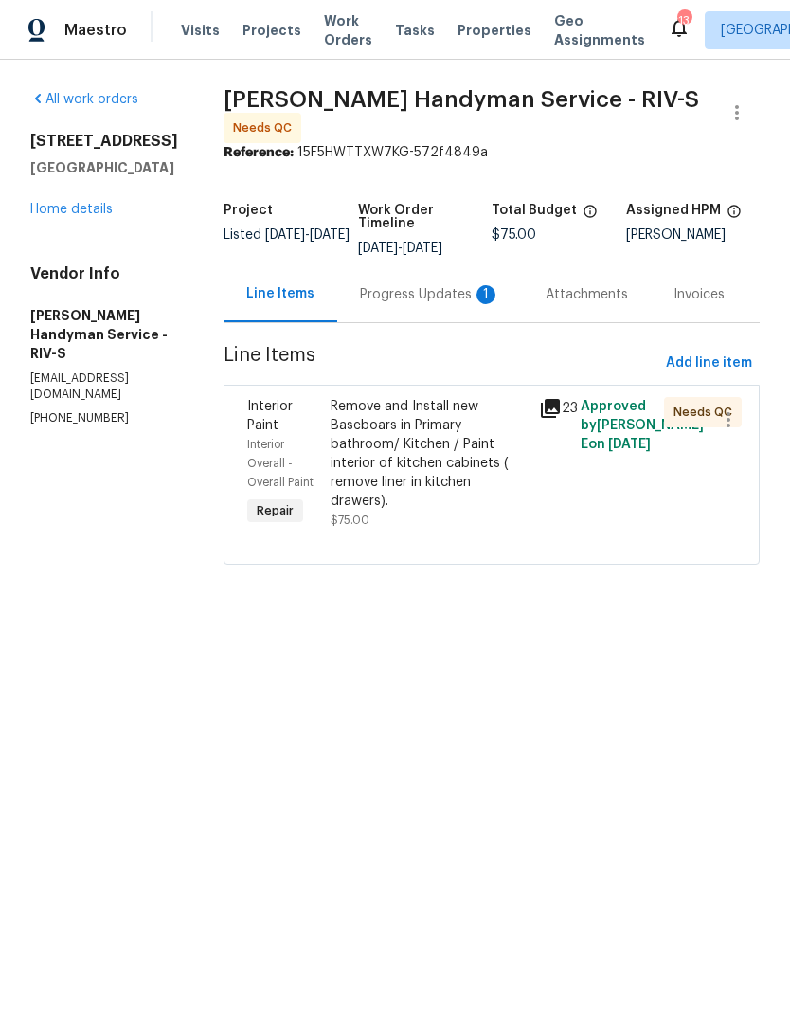
click at [447, 476] on div "Remove and Install new Baseboars in Primary bathroom/ Kitchen / Paint interior …" at bounding box center [429, 454] width 197 height 114
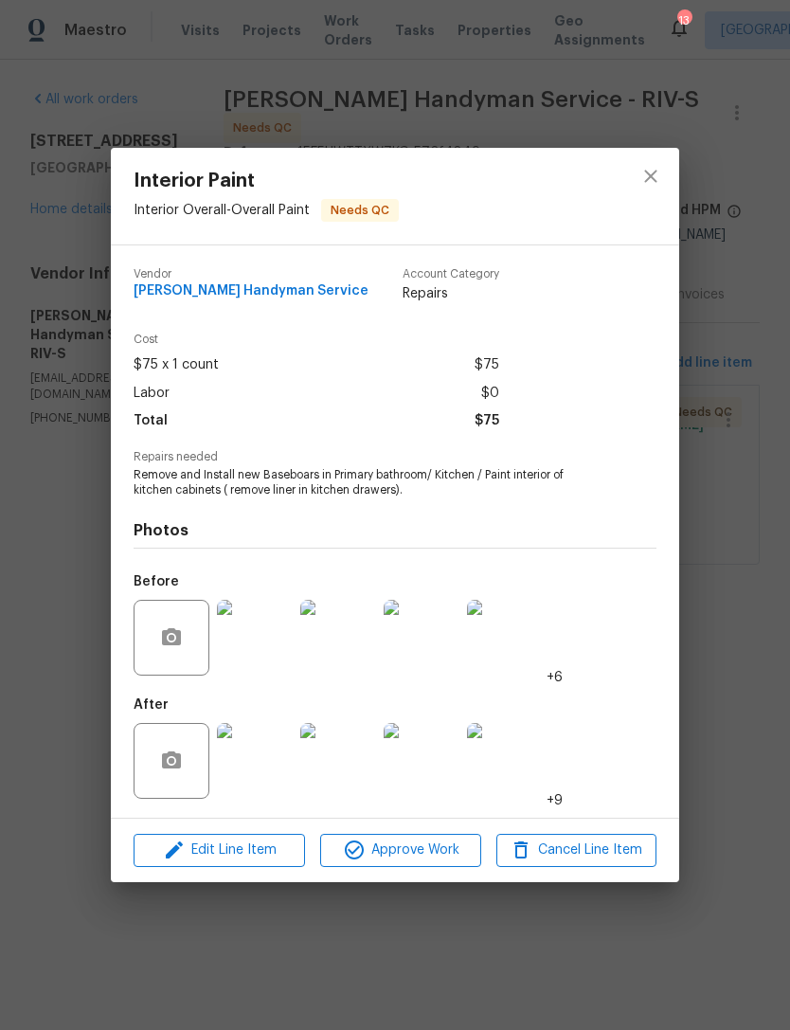
click at [272, 753] on img at bounding box center [255, 761] width 76 height 76
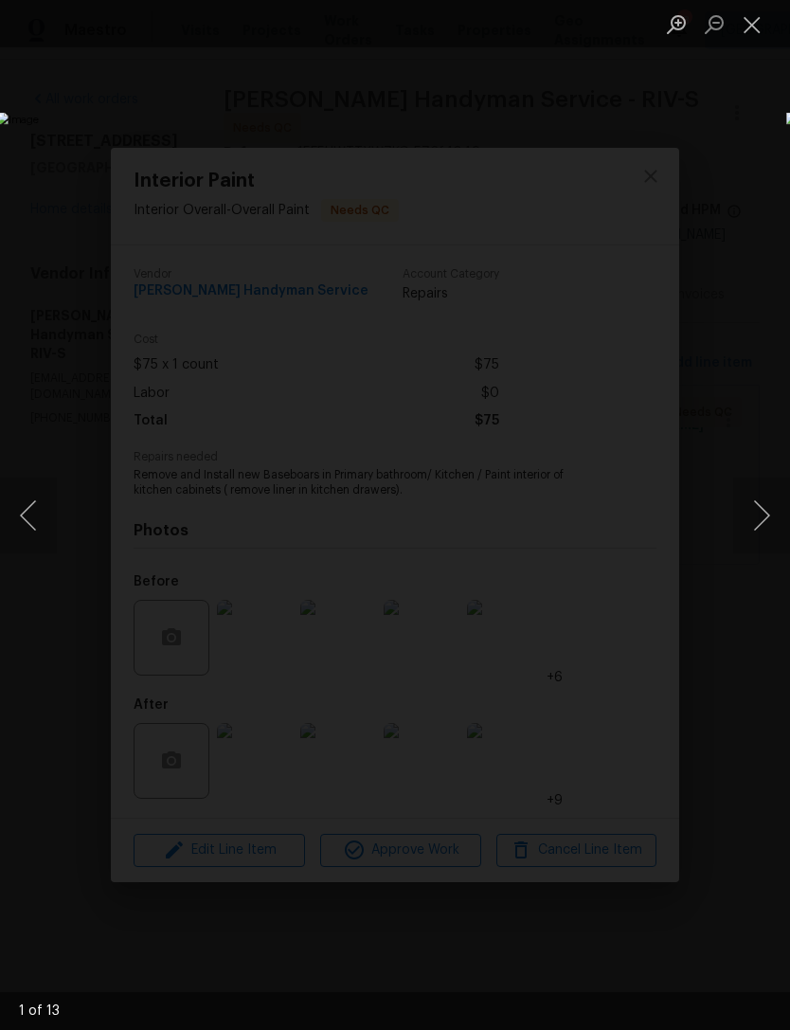
click at [760, 520] on button "Next image" at bounding box center [761, 515] width 57 height 76
click at [757, 519] on button "Next image" at bounding box center [761, 515] width 57 height 76
click at [756, 526] on button "Next image" at bounding box center [761, 515] width 57 height 76
click at [762, 521] on button "Next image" at bounding box center [761, 515] width 57 height 76
click at [753, 529] on button "Next image" at bounding box center [761, 515] width 57 height 76
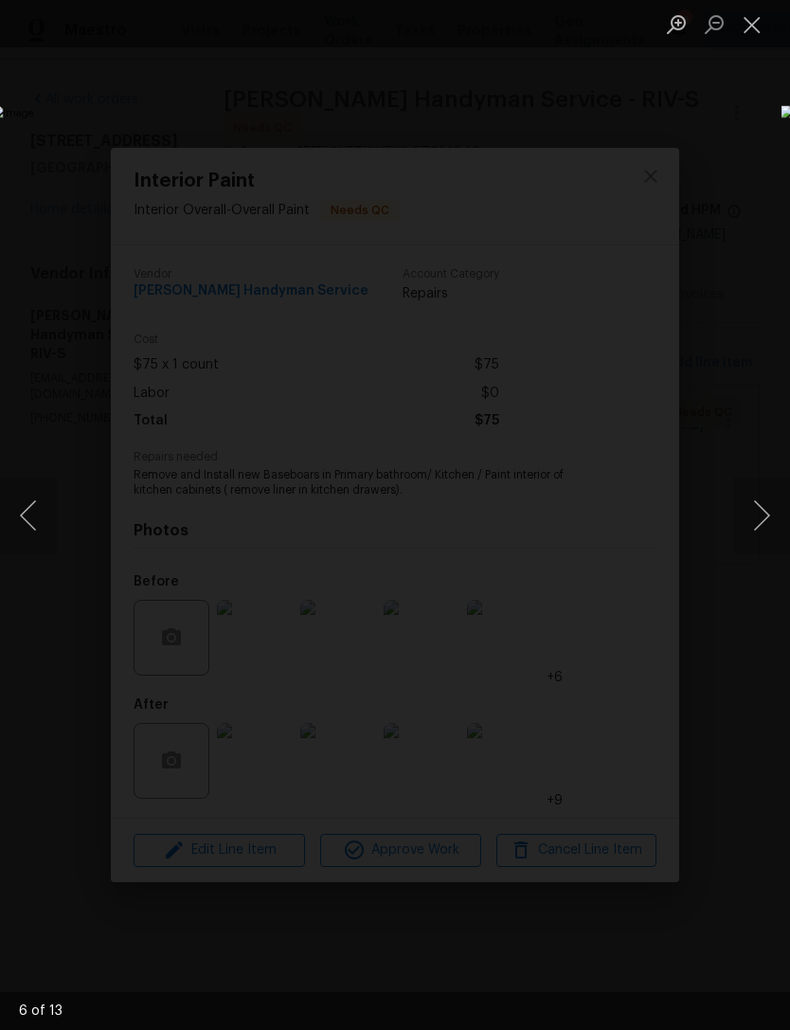
click at [758, 525] on button "Next image" at bounding box center [761, 515] width 57 height 76
click at [750, 530] on button "Next image" at bounding box center [761, 515] width 57 height 76
click at [759, 520] on button "Next image" at bounding box center [761, 515] width 57 height 76
click at [751, 530] on button "Next image" at bounding box center [761, 515] width 57 height 76
click at [753, 520] on button "Next image" at bounding box center [761, 515] width 57 height 76
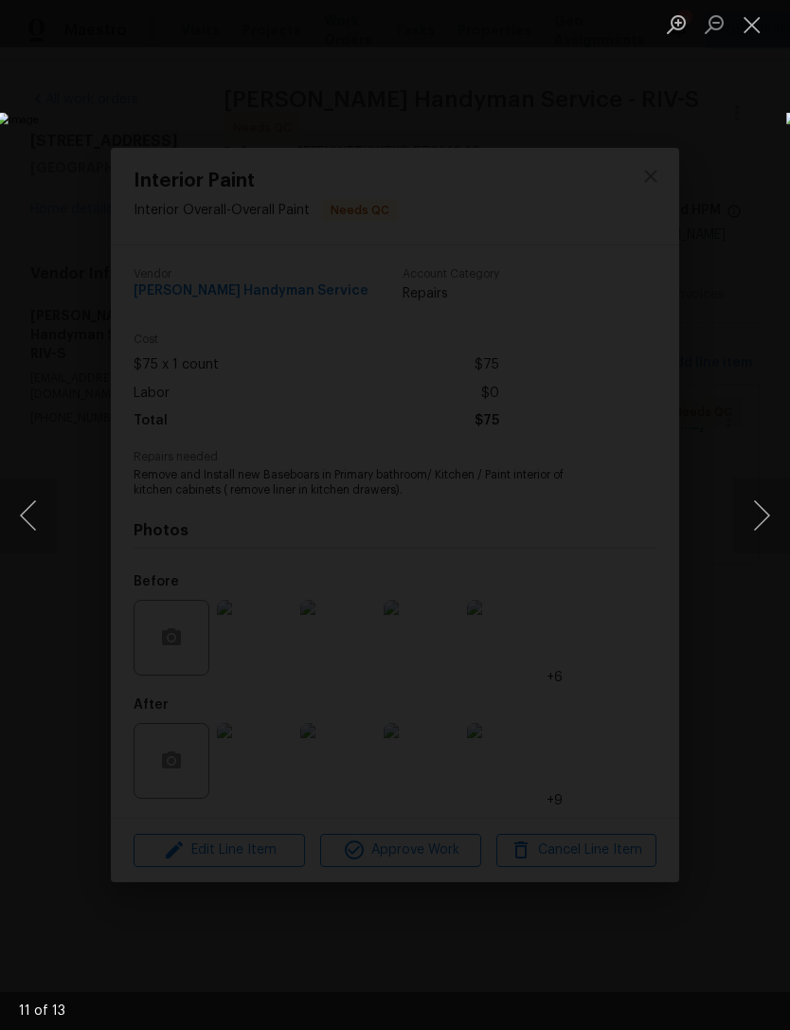
click at [756, 525] on button "Next image" at bounding box center [761, 515] width 57 height 76
click at [762, 526] on button "Next image" at bounding box center [761, 515] width 57 height 76
click at [751, 515] on button "Next image" at bounding box center [761, 515] width 57 height 76
click at [754, 527] on button "Next image" at bounding box center [761, 515] width 57 height 76
click at [740, 26] on button "Close lightbox" at bounding box center [752, 24] width 38 height 33
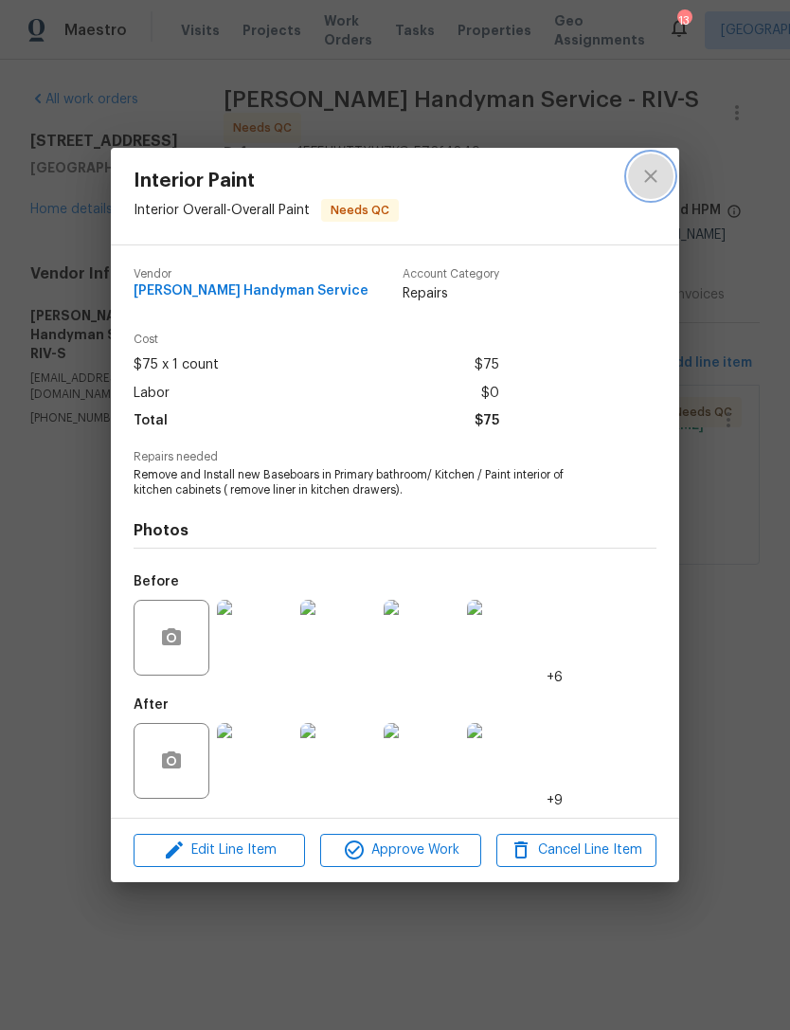
click at [650, 196] on button "close" at bounding box center [650, 175] width 45 height 45
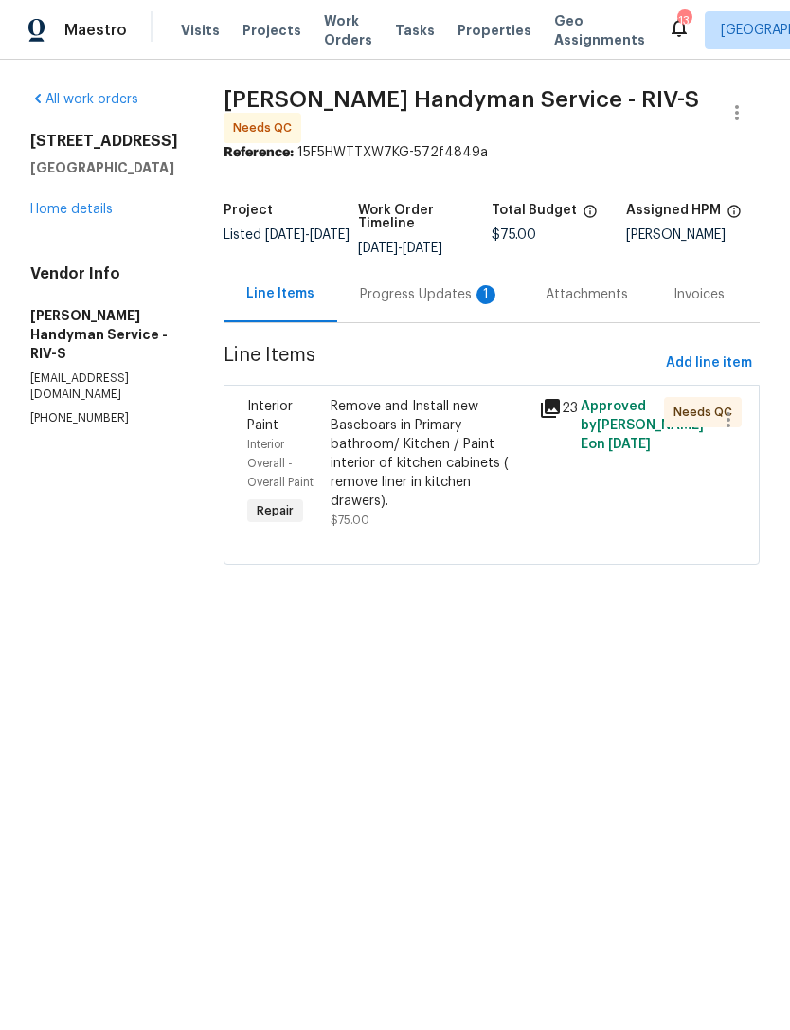
click at [99, 209] on link "Home details" at bounding box center [71, 209] width 82 height 13
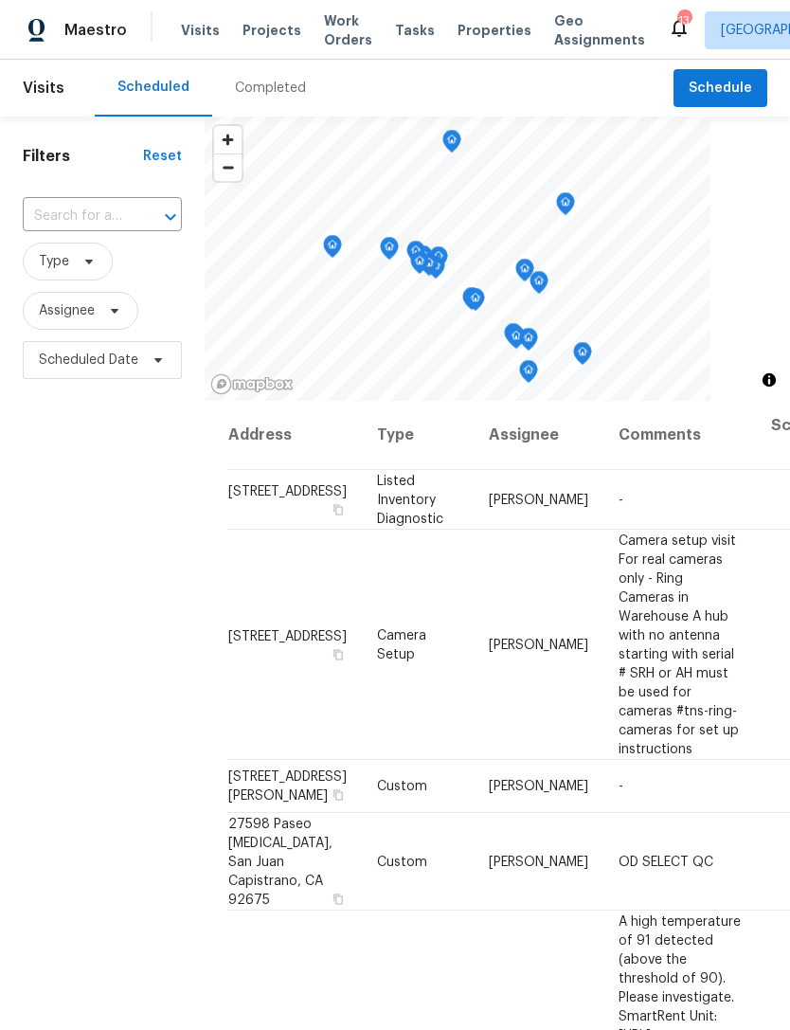
click at [109, 231] on input "text" at bounding box center [76, 216] width 106 height 29
type input "3653"
click at [106, 307] on li "[STREET_ADDRESS]" at bounding box center [101, 291] width 158 height 31
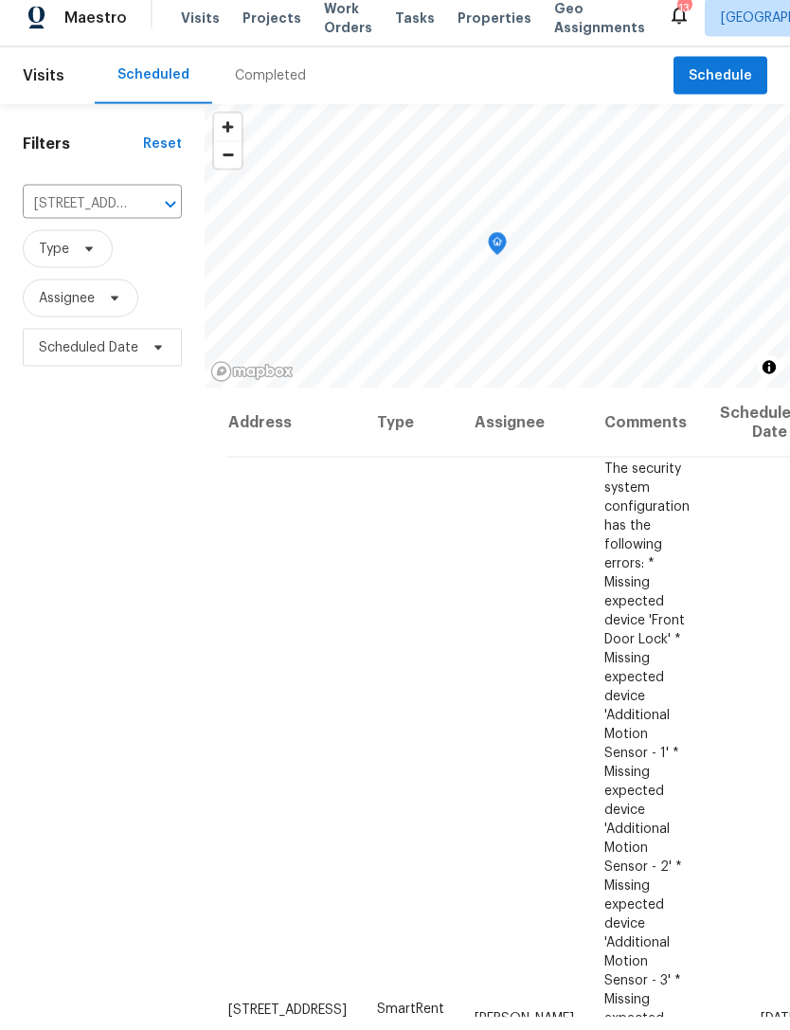
scroll to position [61, 0]
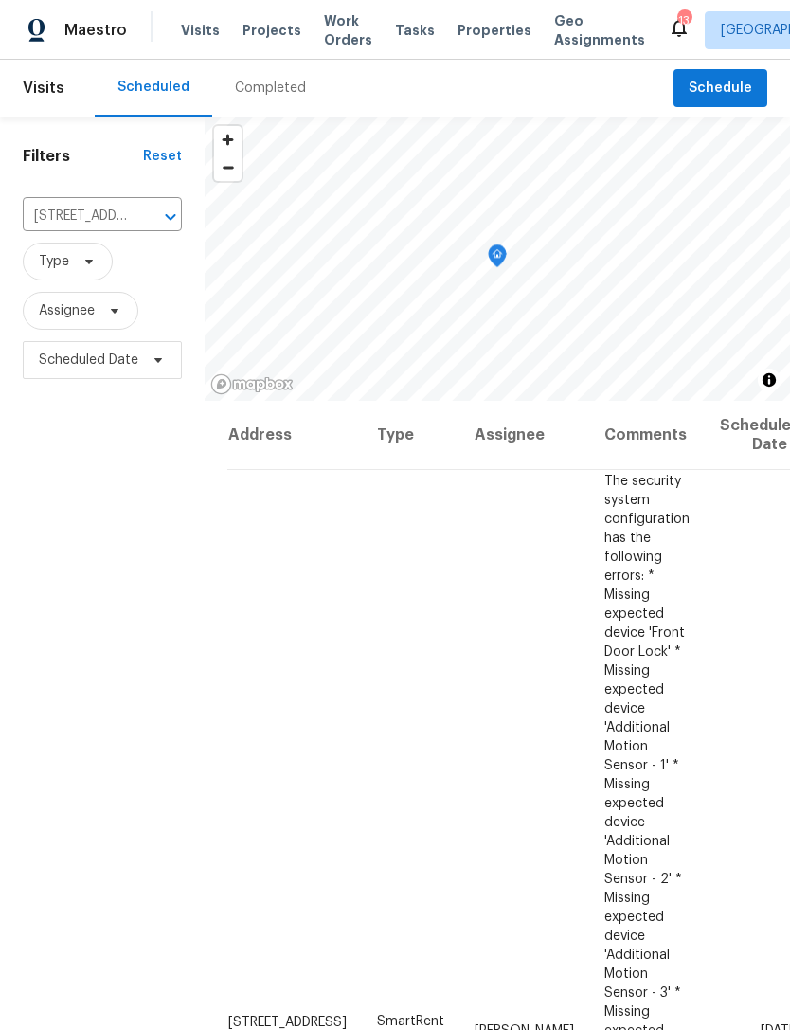
click at [0, 0] on icon at bounding box center [0, 0] width 0 height 0
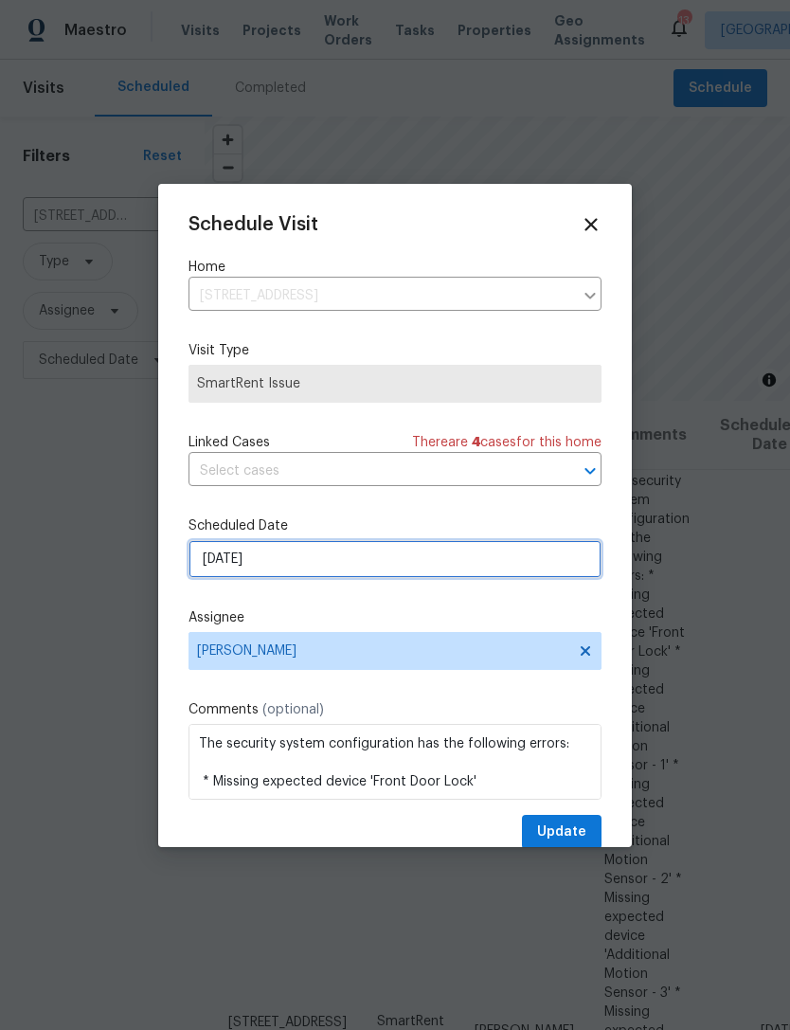
click at [503, 569] on input "[DATE]" at bounding box center [394, 559] width 413 height 38
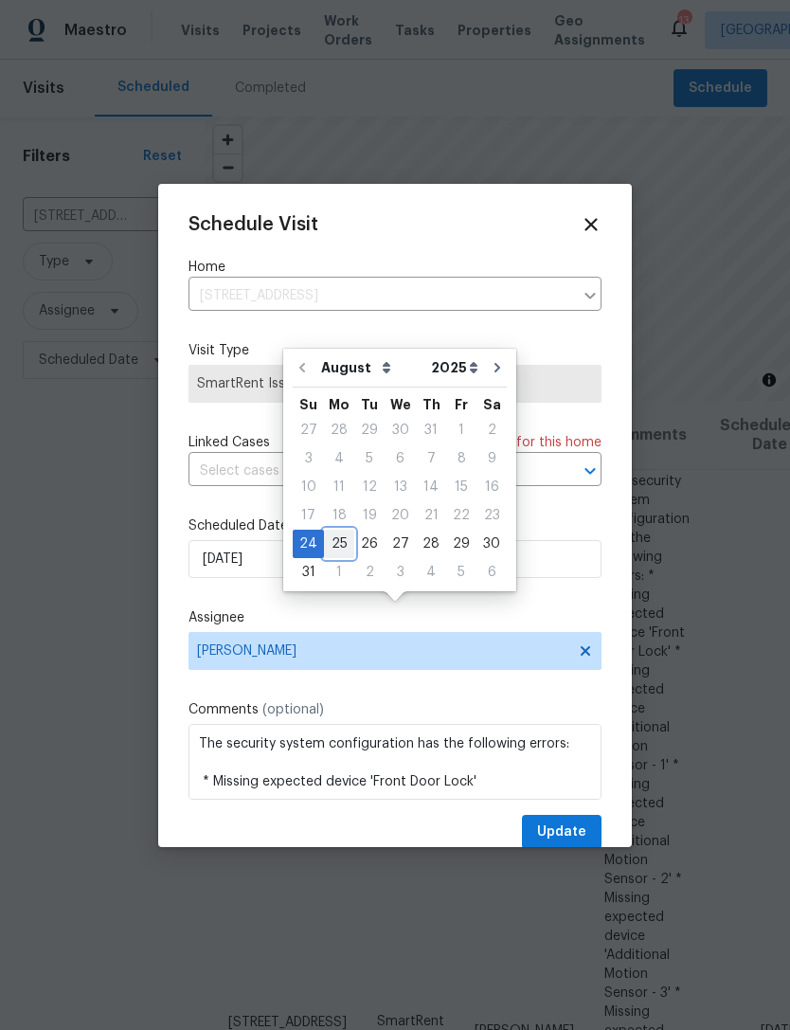
click at [334, 530] on div "25" at bounding box center [339, 543] width 30 height 27
type input "[DATE]"
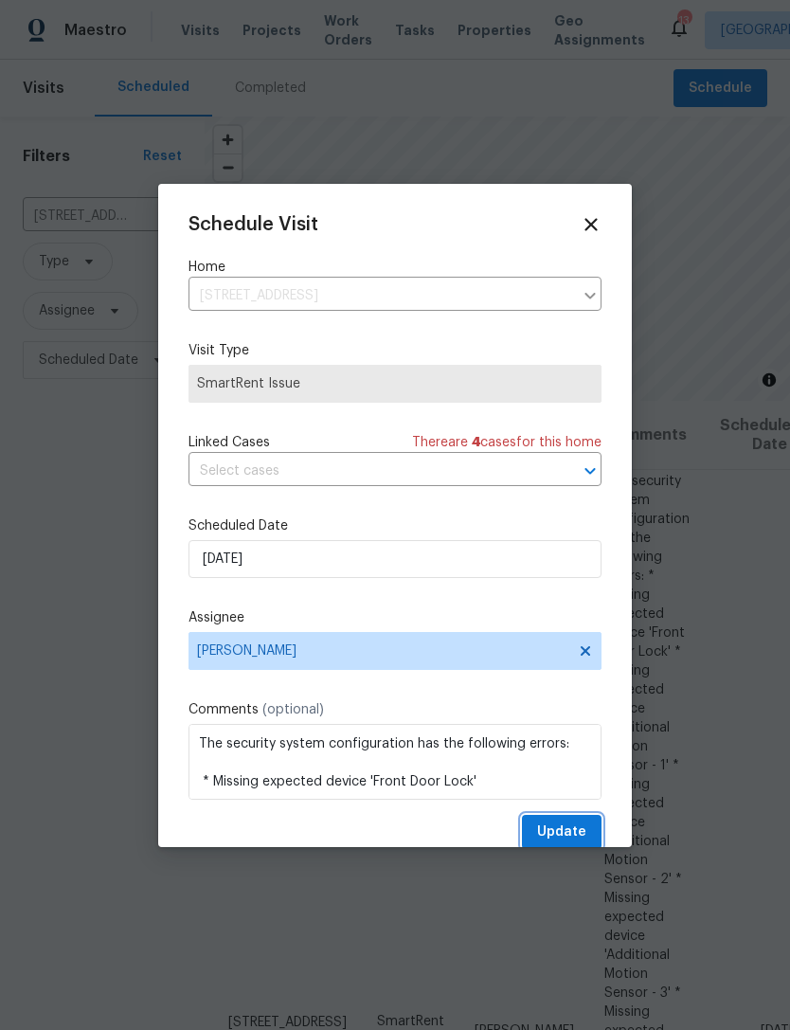
click at [575, 834] on span "Update" at bounding box center [561, 832] width 49 height 24
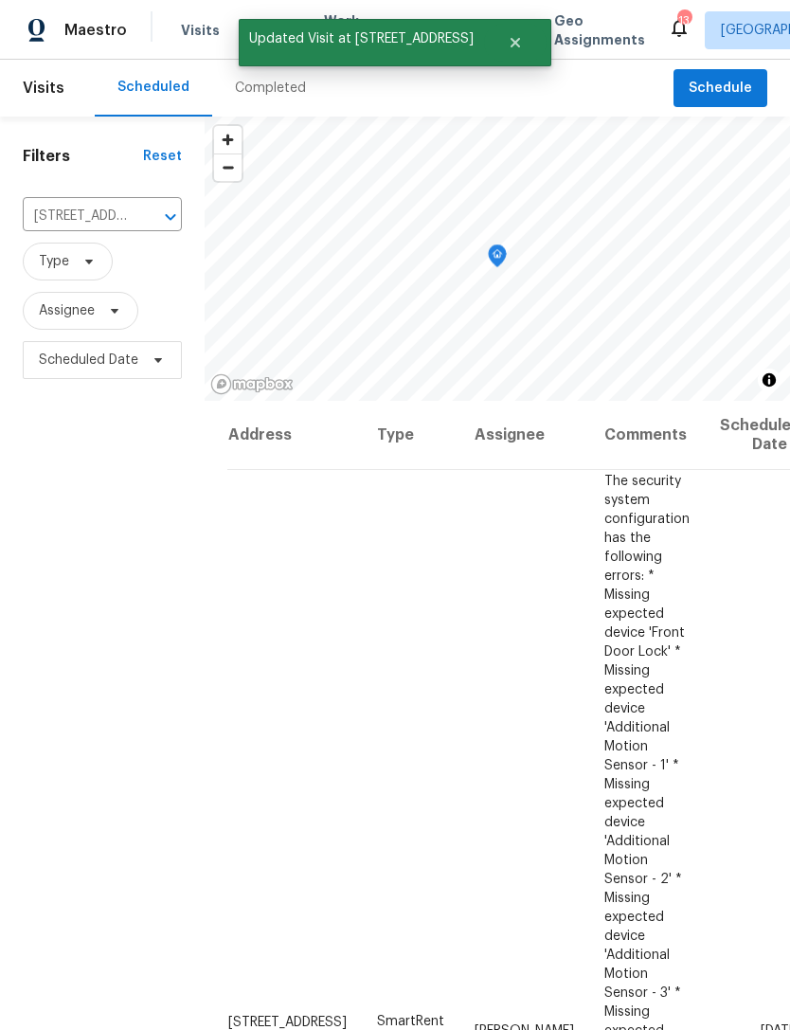
scroll to position [0, 0]
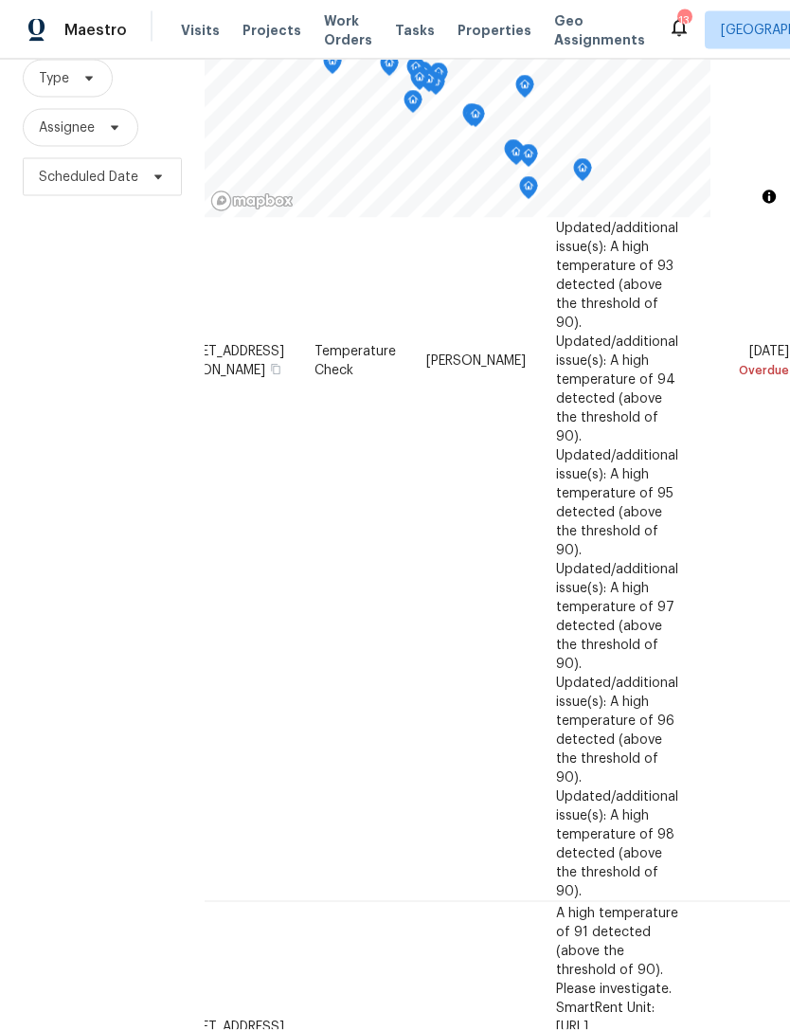
scroll to position [61, 0]
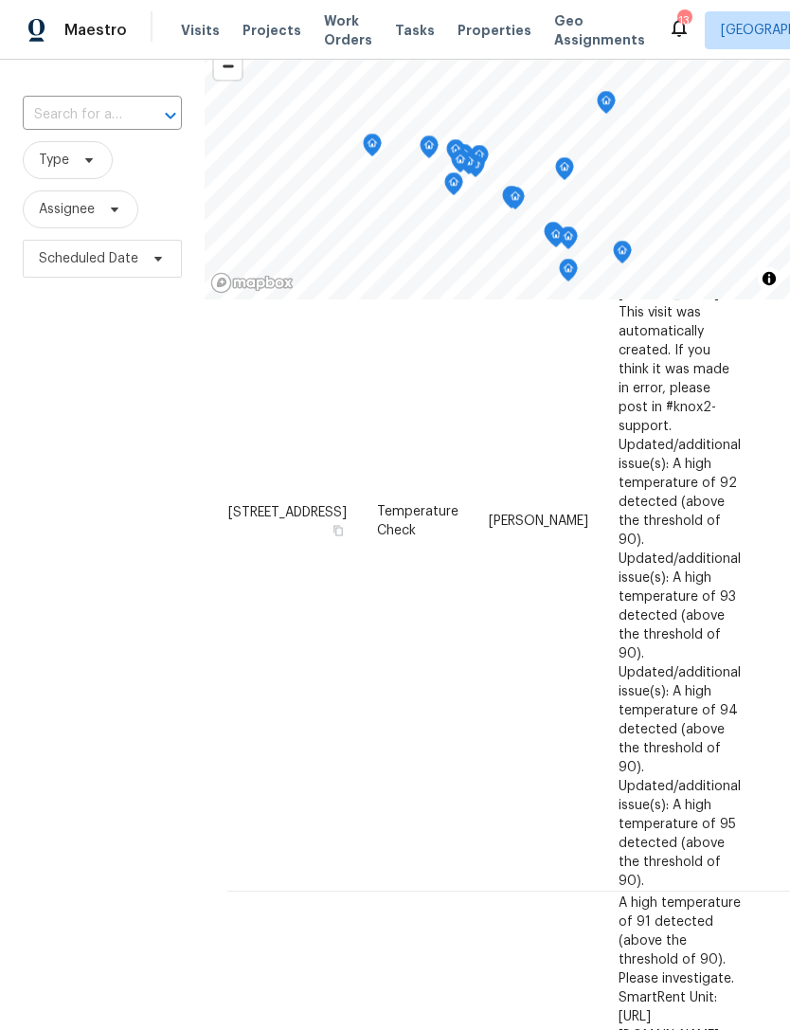
scroll to position [183, 0]
